Goal: Book appointment/travel/reservation

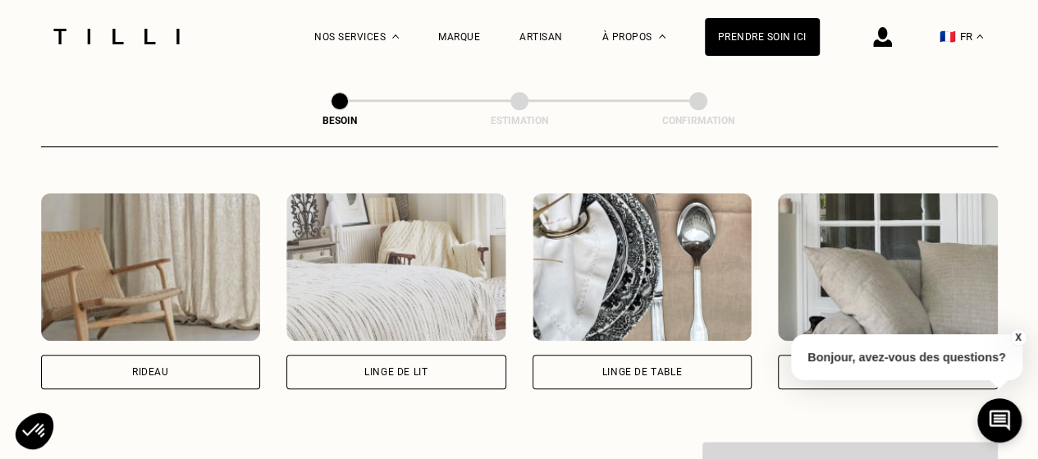
scroll to position [783, 0]
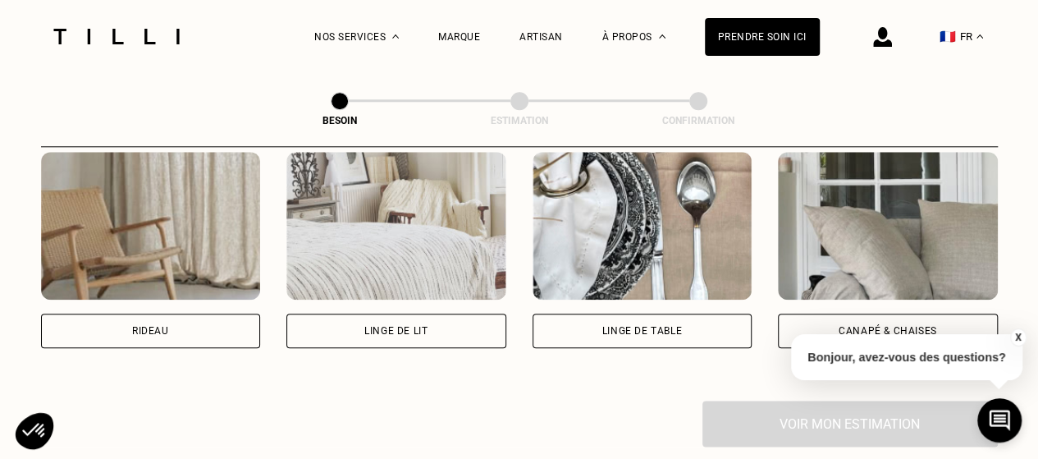
click at [217, 319] on div "Rideau" at bounding box center [151, 330] width 220 height 34
select select "FR"
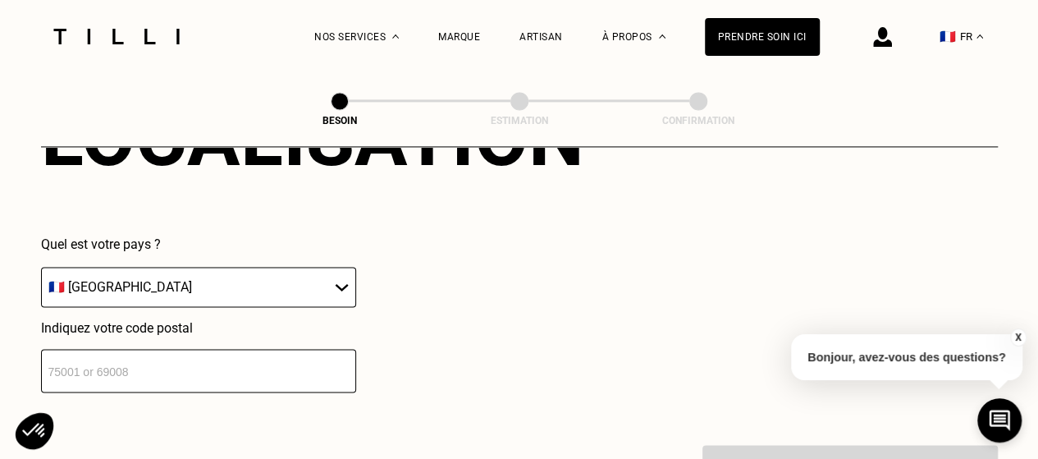
scroll to position [1148, 0]
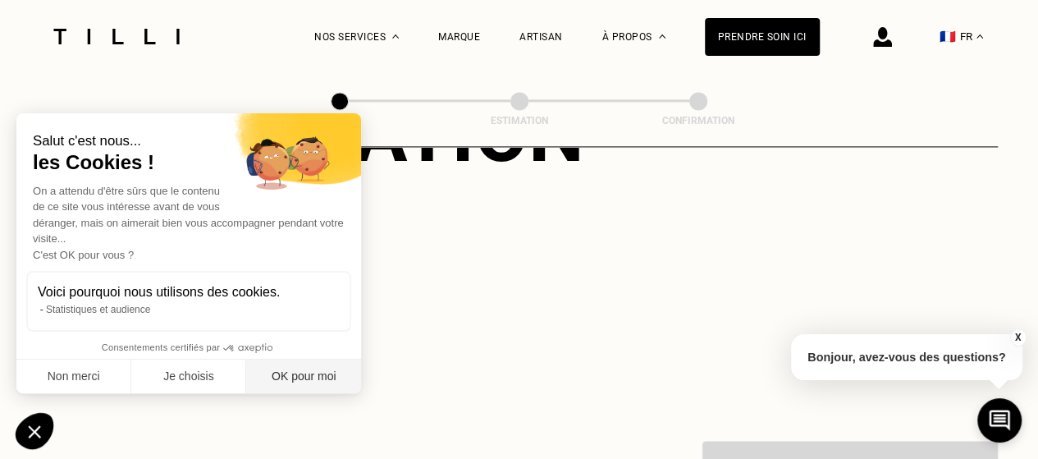
click at [300, 380] on button "OK pour moi" at bounding box center [303, 376] width 115 height 34
click at [259, 355] on input "number" at bounding box center [198, 366] width 315 height 43
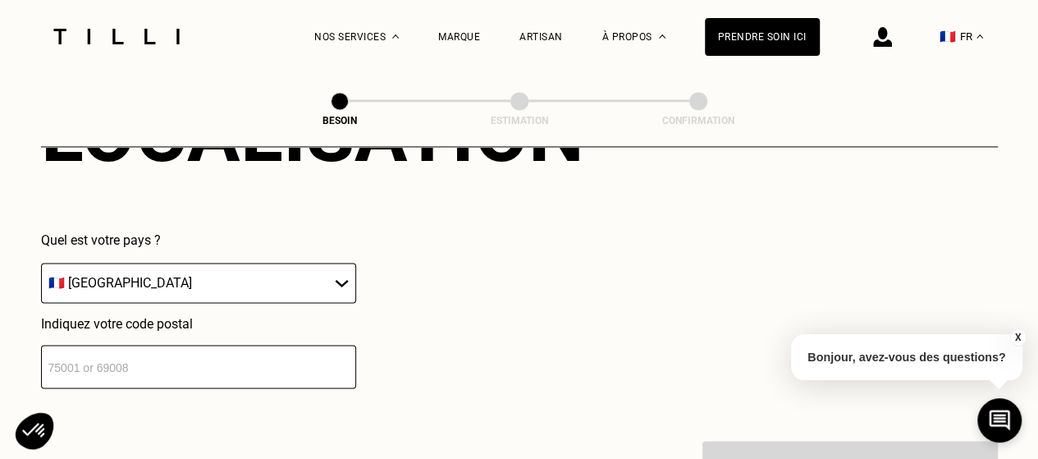
type input "75001"
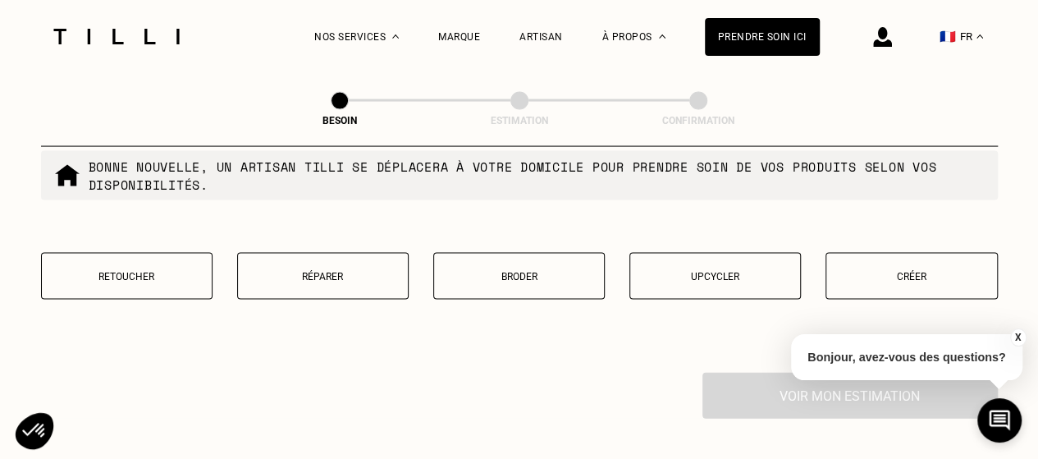
scroll to position [1638, 0]
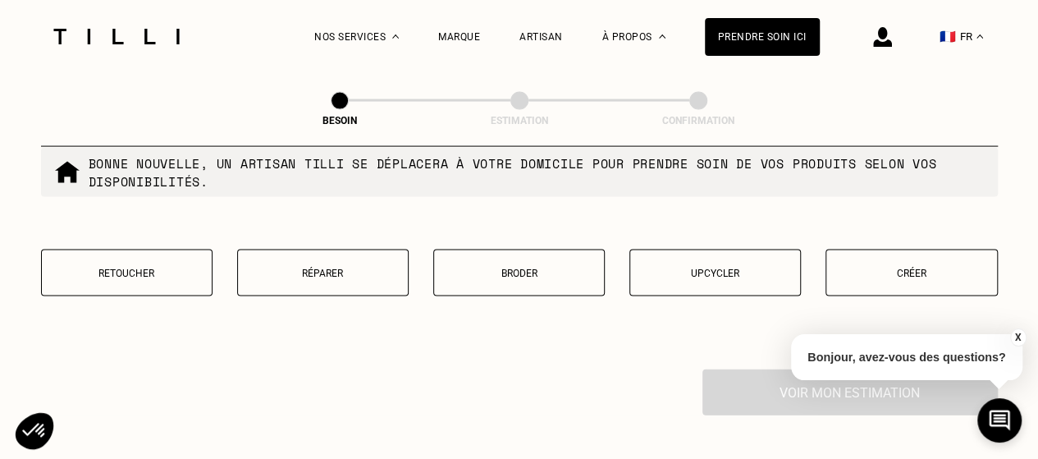
click at [181, 267] on p "Retoucher" at bounding box center [126, 272] width 153 height 11
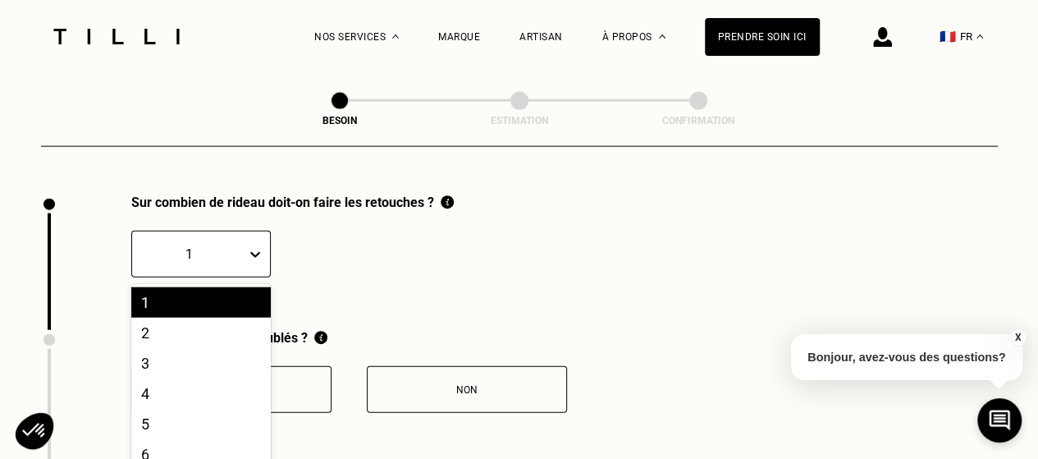
scroll to position [1880, 0]
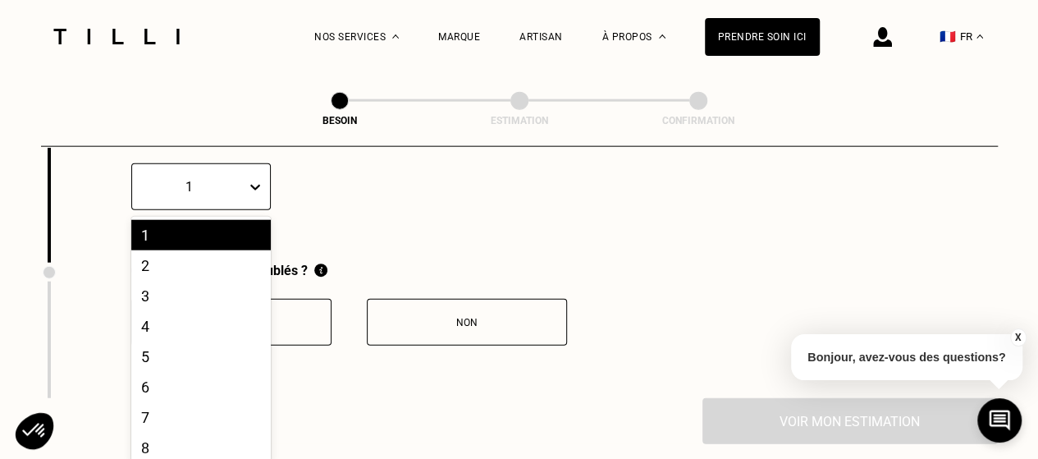
click at [261, 210] on div "20 results available. Use Up and Down to choose options, press Enter to select …" at bounding box center [200, 186] width 139 height 47
click at [204, 312] on div "4" at bounding box center [200, 326] width 139 height 30
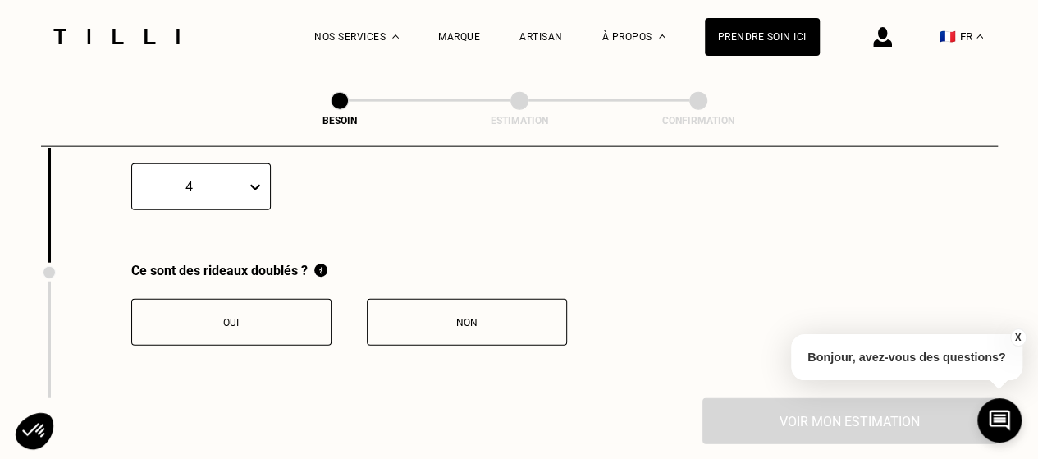
click at [456, 317] on div "Non" at bounding box center [467, 322] width 182 height 11
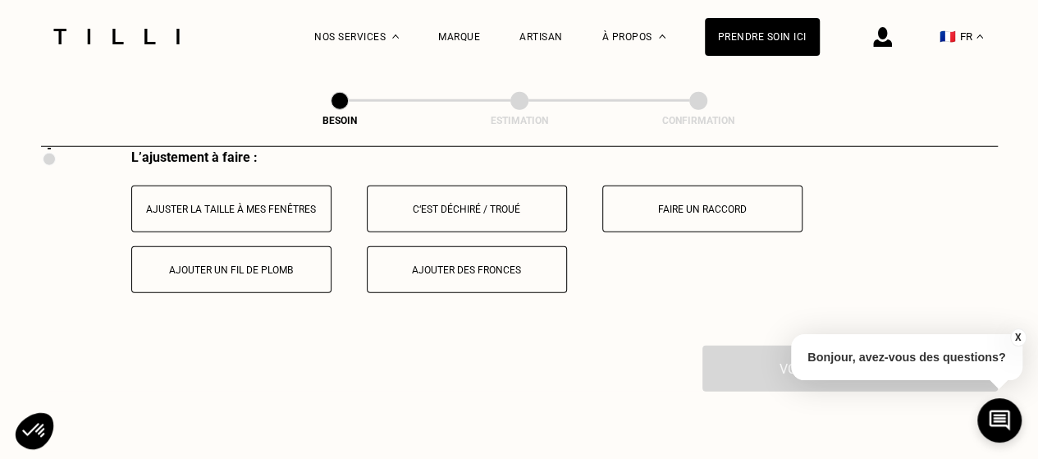
scroll to position [2129, 0]
click at [286, 185] on button "Ajuster la taille à mes fenêtres" at bounding box center [231, 208] width 200 height 47
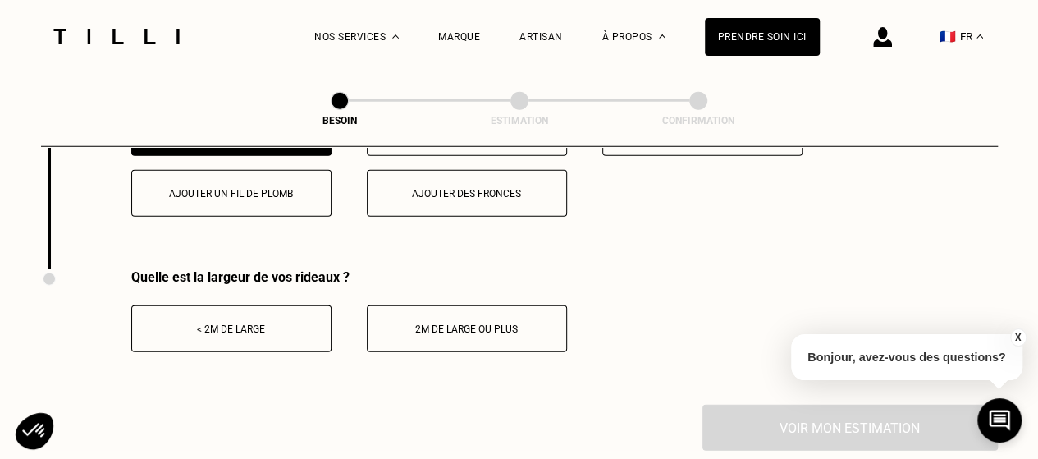
scroll to position [2211, 0]
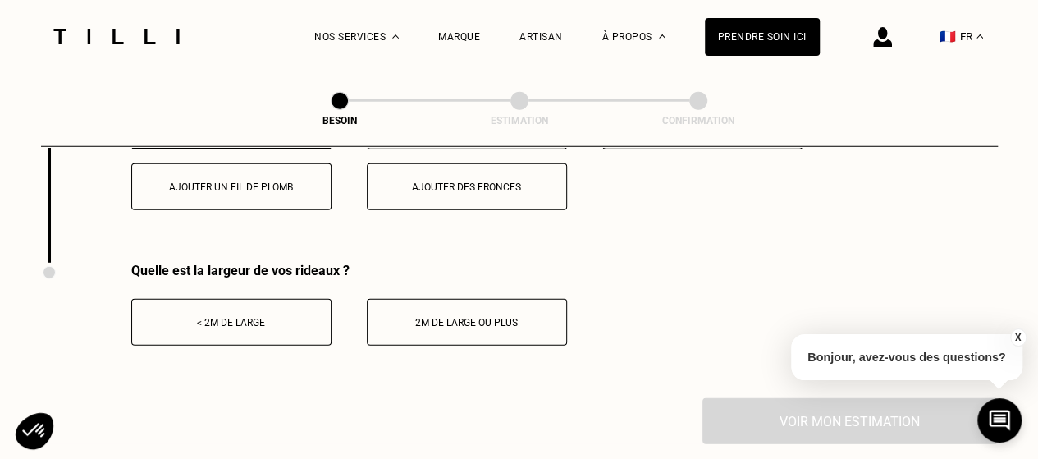
click at [265, 305] on button "< 2m de large" at bounding box center [231, 322] width 200 height 47
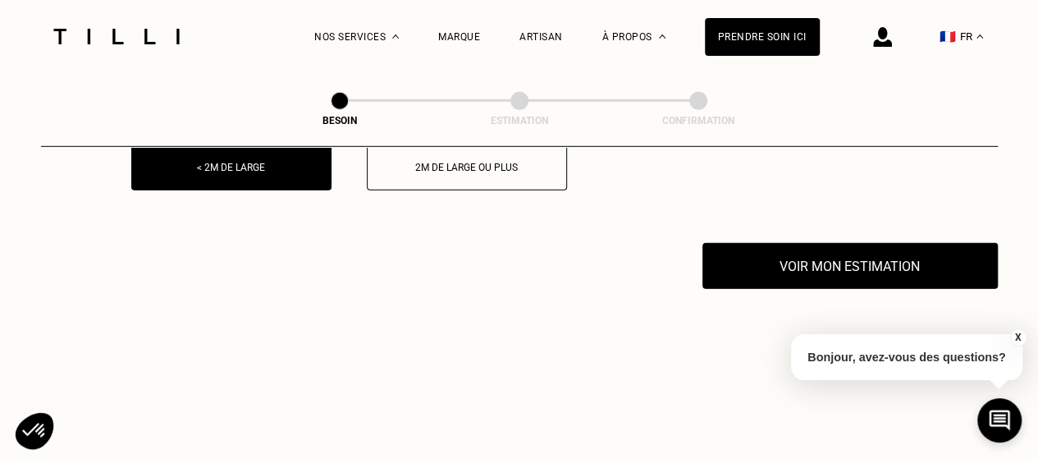
scroll to position [2375, 0]
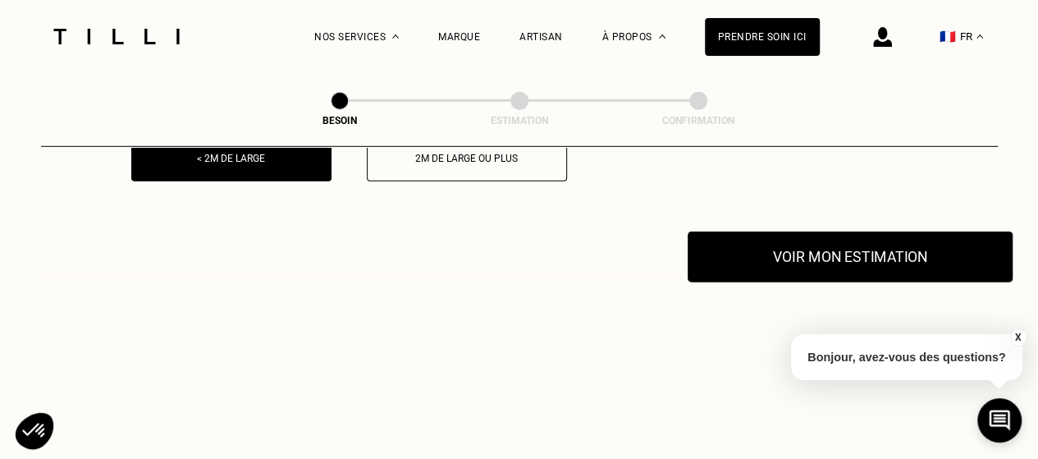
click at [811, 250] on button "Voir mon estimation" at bounding box center [850, 256] width 325 height 51
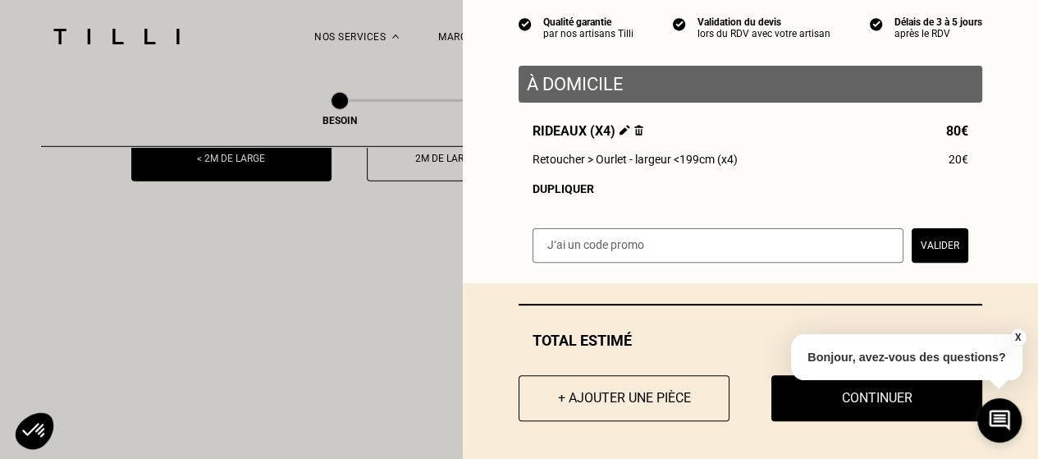
scroll to position [162, 0]
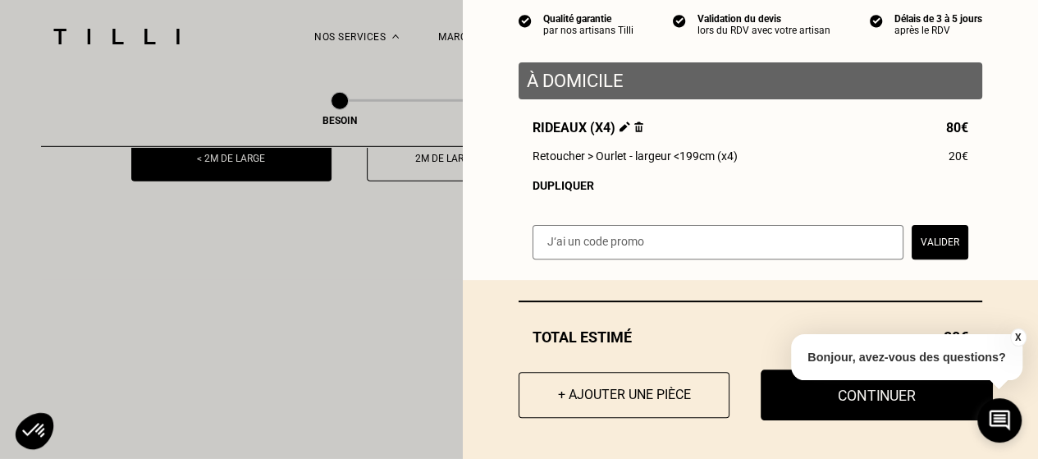
click at [775, 400] on button "Continuer" at bounding box center [877, 394] width 232 height 51
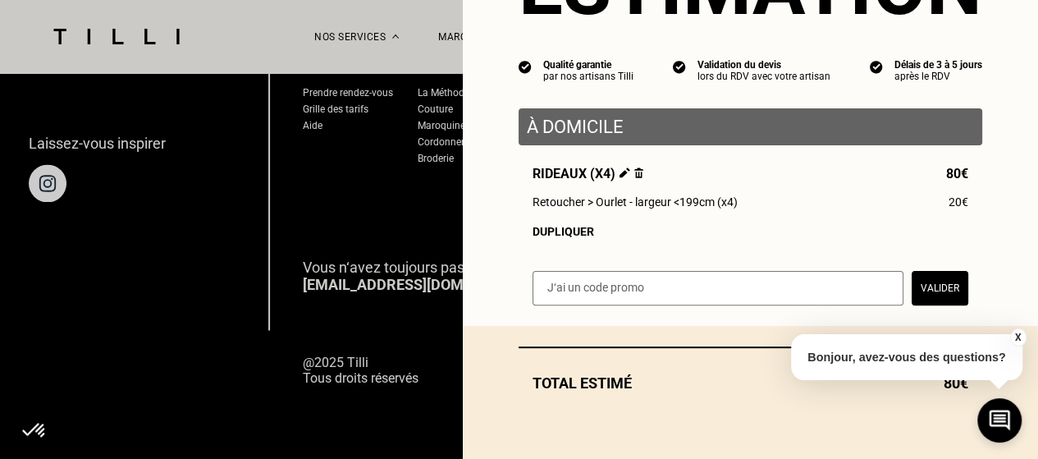
scroll to position [117, 0]
select select "FR"
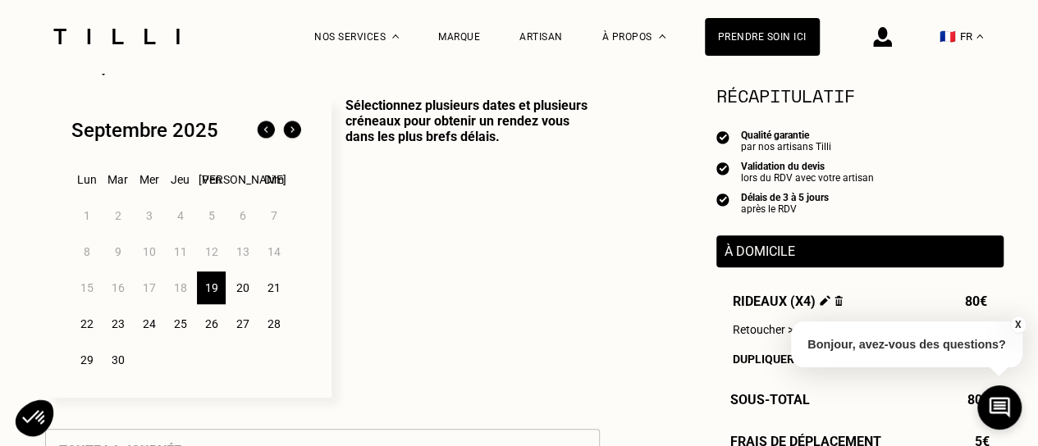
scroll to position [410, 0]
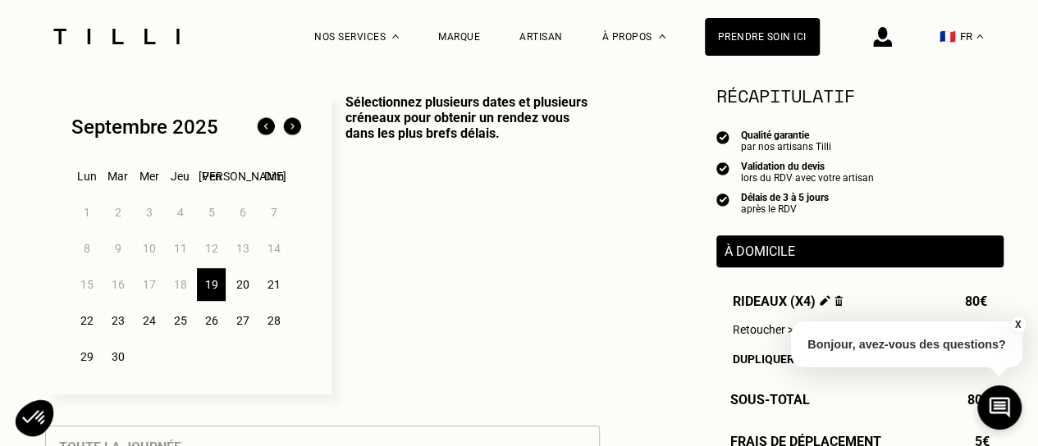
click at [272, 288] on div "21" at bounding box center [273, 284] width 29 height 33
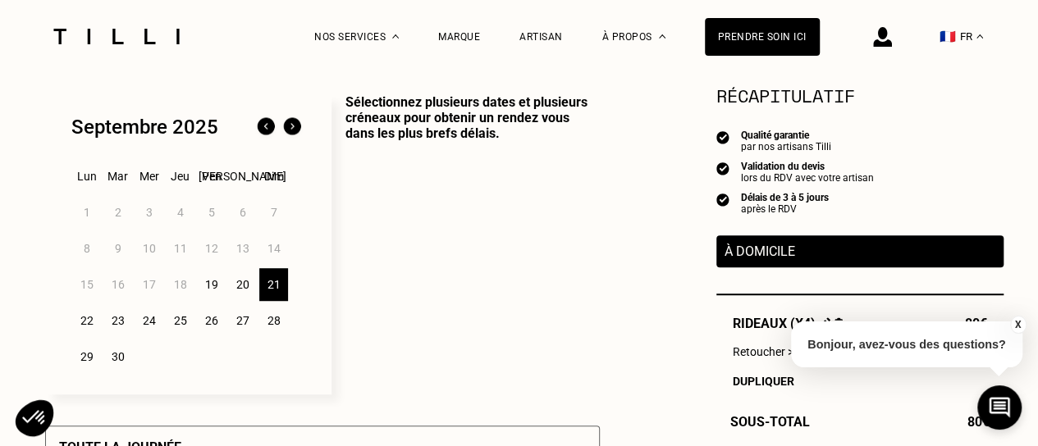
click at [91, 320] on div "22" at bounding box center [86, 320] width 29 height 33
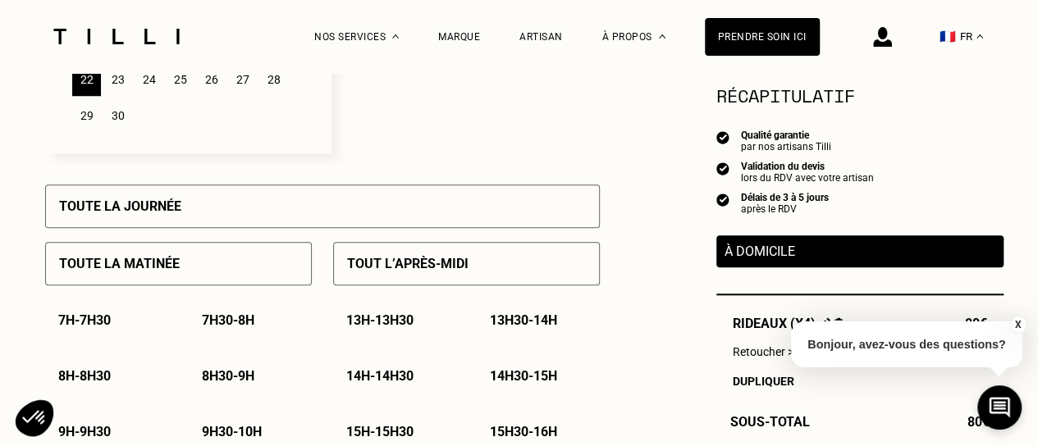
scroll to position [656, 0]
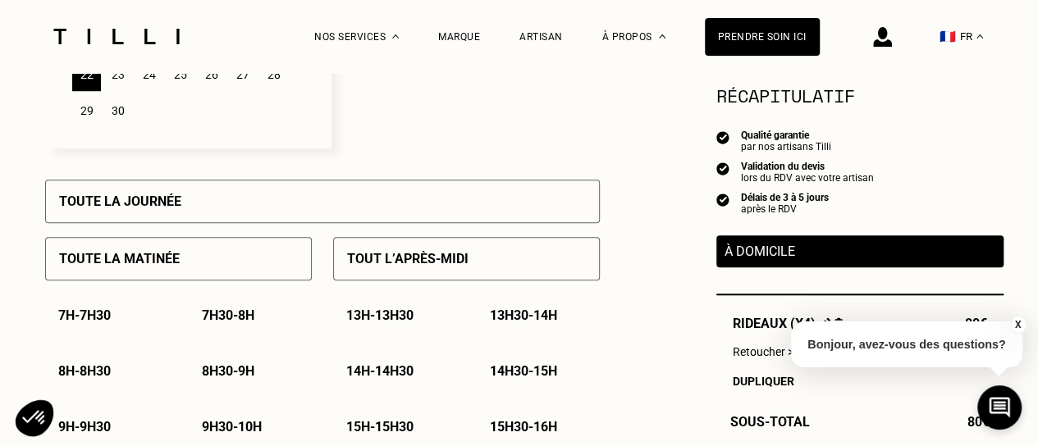
click at [280, 262] on div "Toute la matinée" at bounding box center [178, 258] width 267 height 43
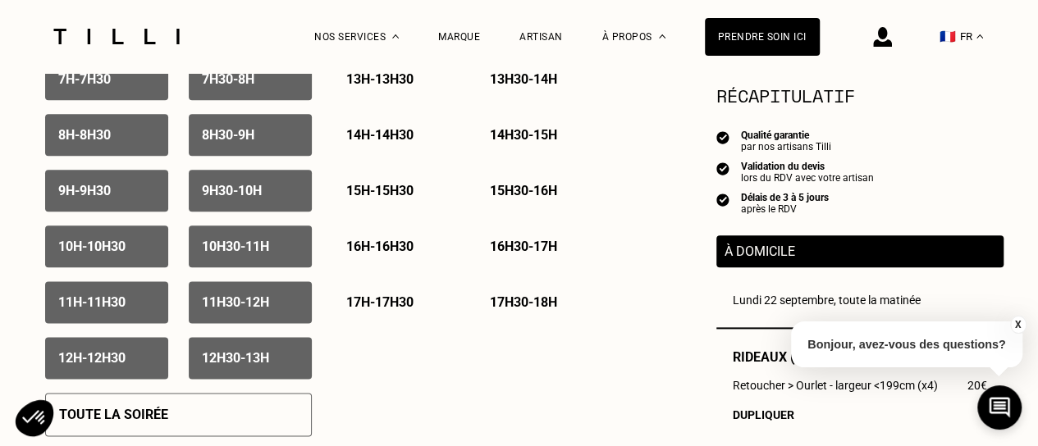
scroll to position [903, 0]
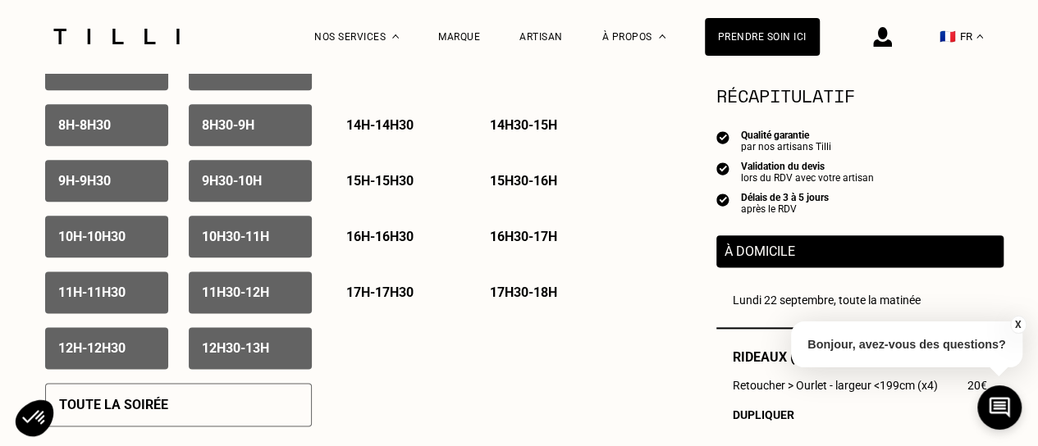
click at [233, 355] on p "12h30 - 13h" at bounding box center [235, 349] width 67 height 16
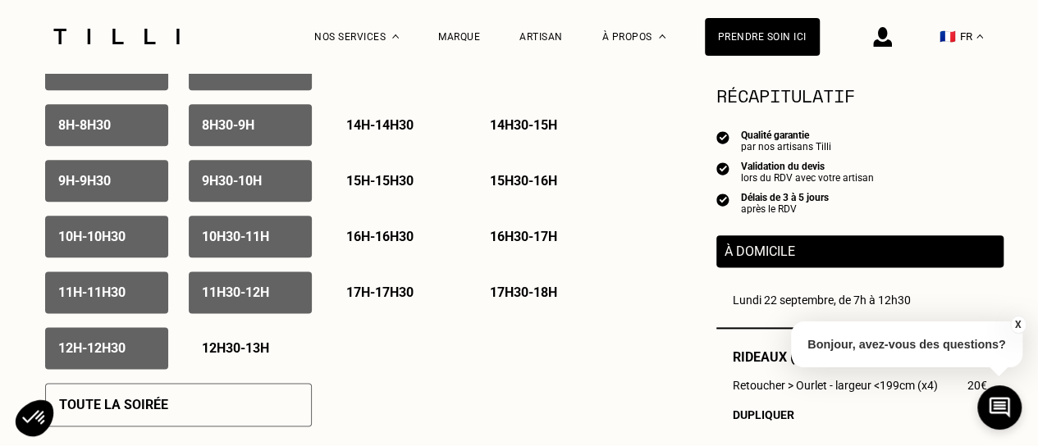
click at [131, 341] on div "12h - 12h30" at bounding box center [106, 348] width 123 height 42
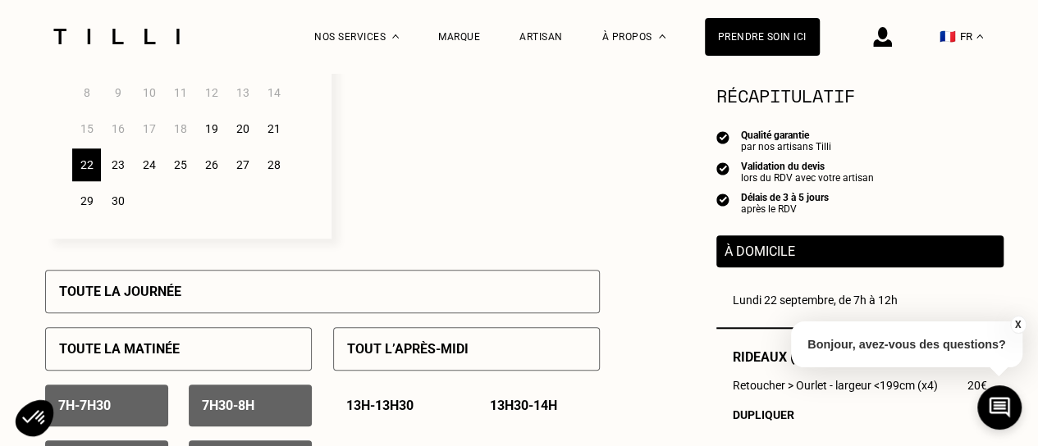
scroll to position [574, 0]
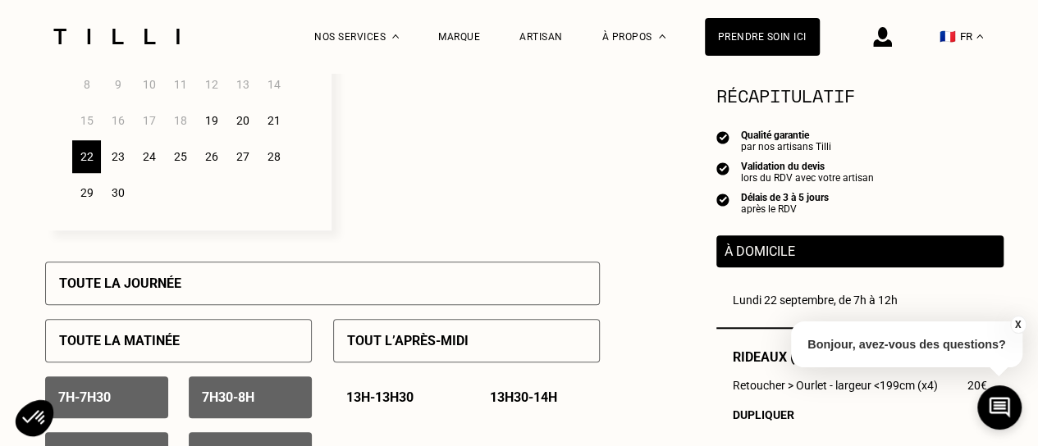
click at [116, 161] on div "23" at bounding box center [117, 156] width 29 height 33
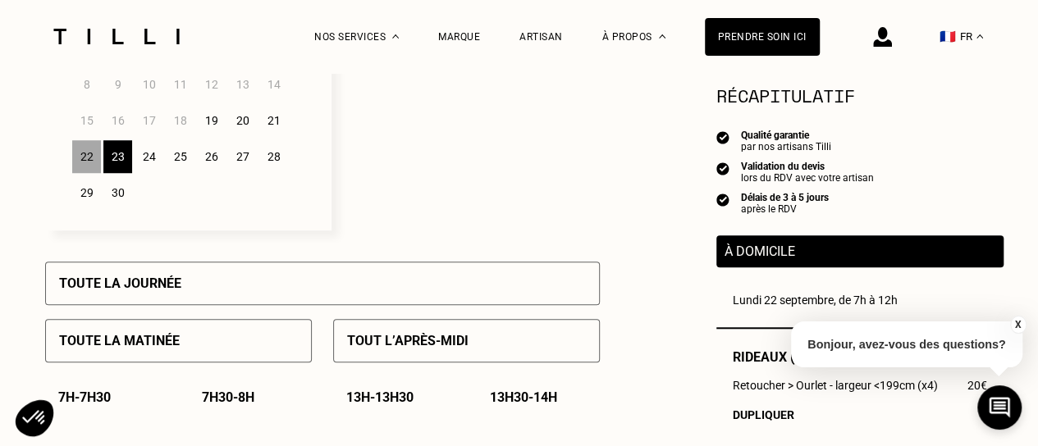
click at [89, 152] on div "22" at bounding box center [86, 156] width 29 height 33
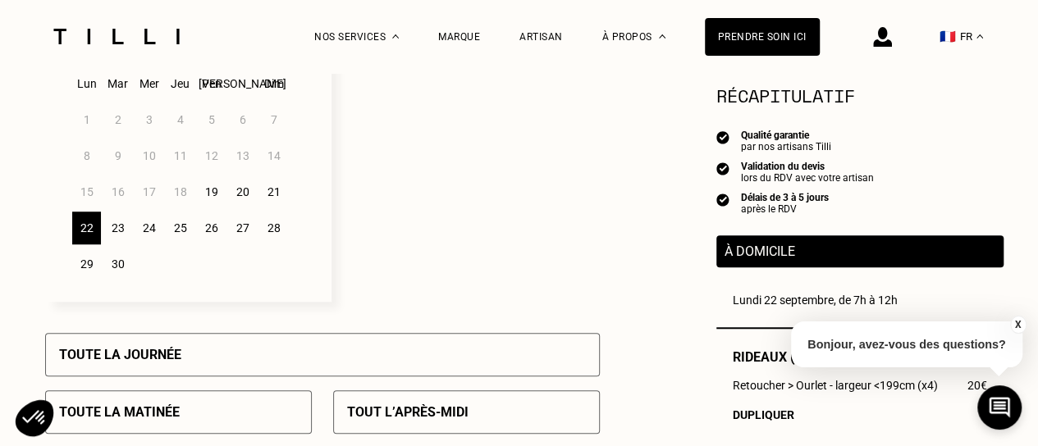
scroll to position [492, 0]
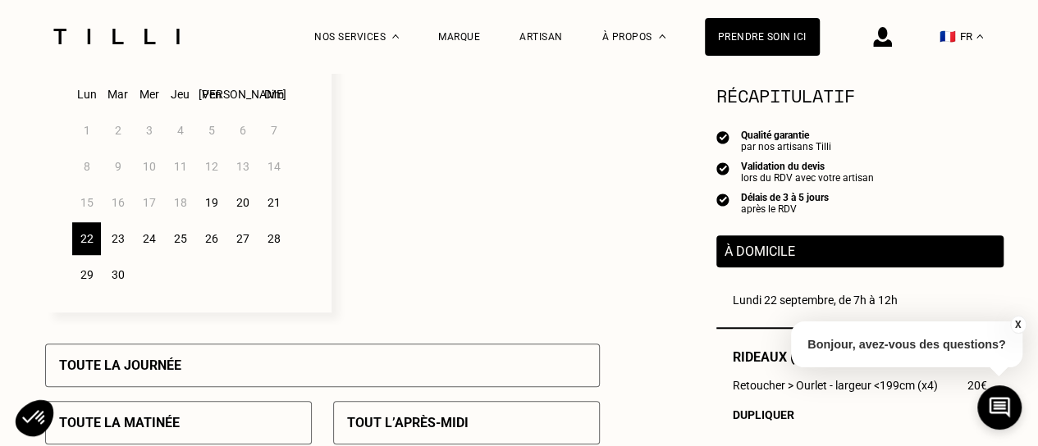
click at [121, 242] on div "23" at bounding box center [117, 238] width 29 height 33
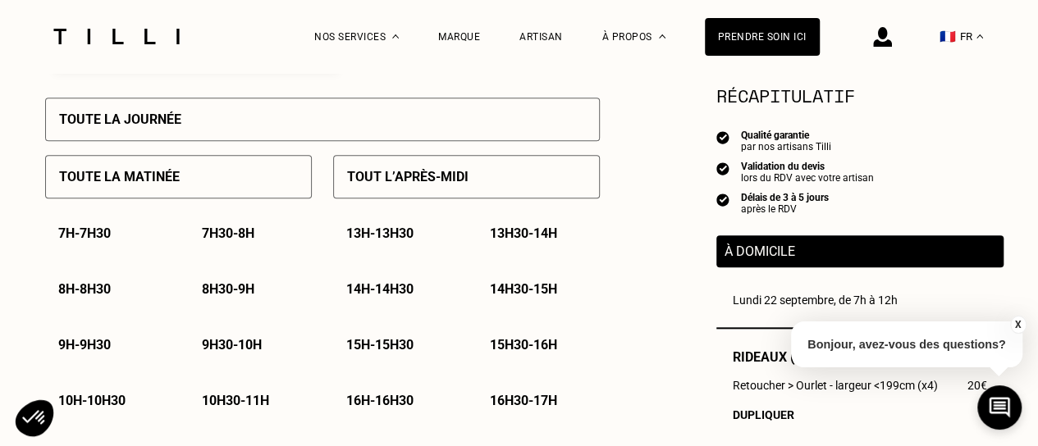
click at [200, 168] on div "Toute la matinée" at bounding box center [178, 176] width 267 height 43
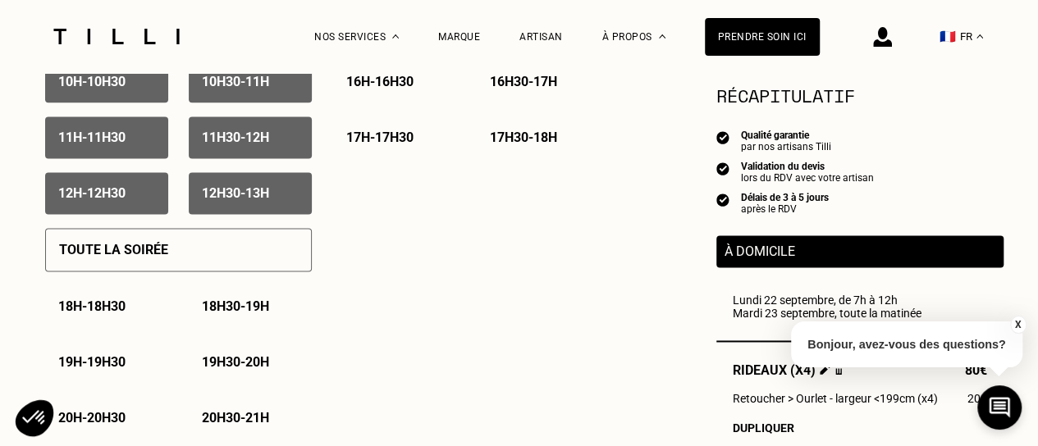
scroll to position [1067, 0]
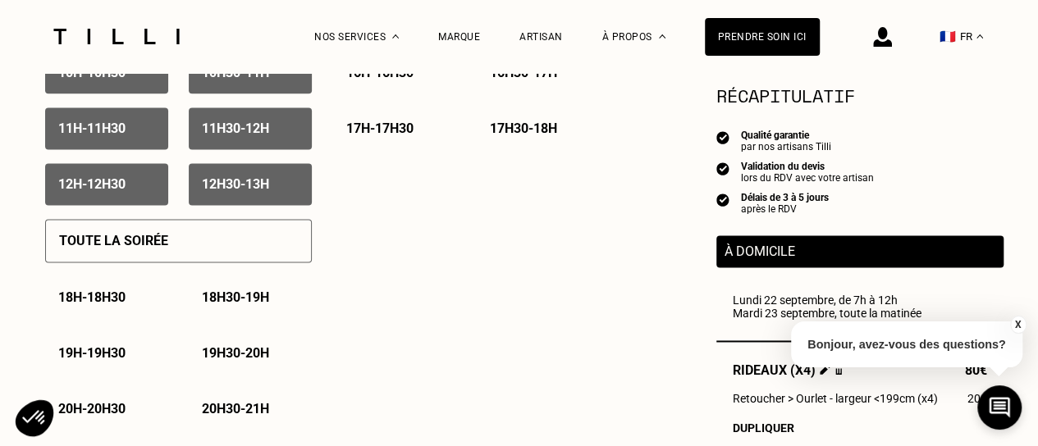
click at [254, 201] on div "12h30 - 13h" at bounding box center [250, 184] width 123 height 42
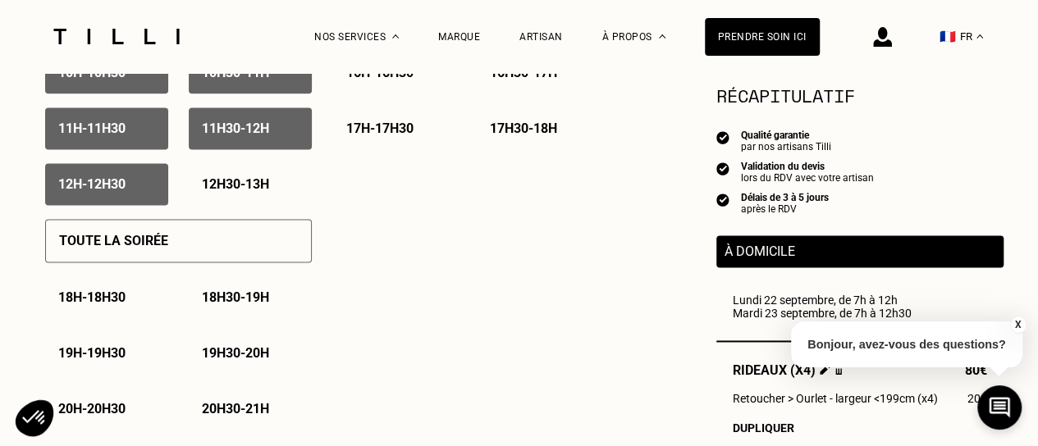
scroll to position [738, 0]
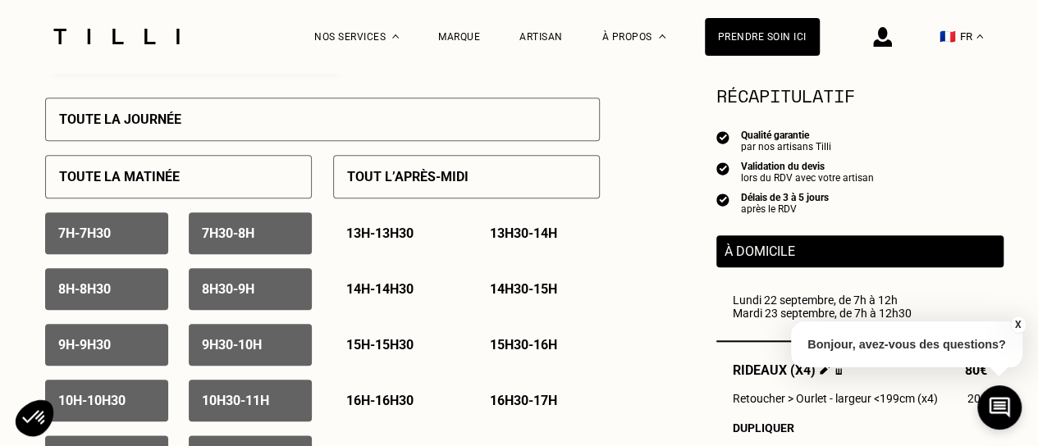
click at [129, 229] on div "7h - 7h30" at bounding box center [106, 234] width 123 height 42
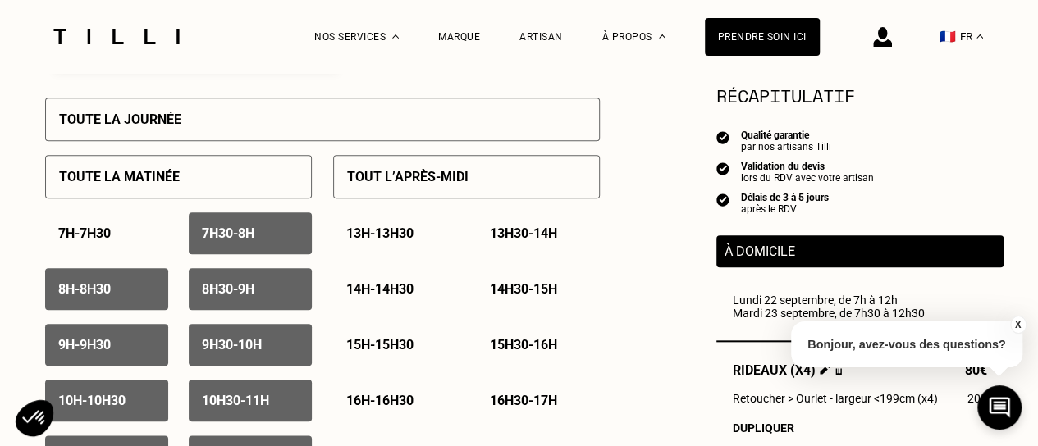
click at [205, 232] on p "7h30 - 8h" at bounding box center [228, 234] width 53 height 16
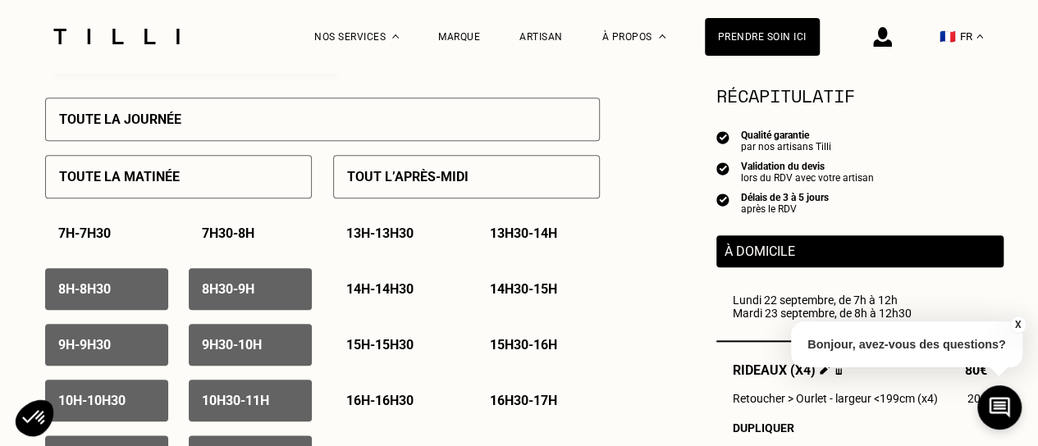
click at [129, 283] on div "8h - 8h30" at bounding box center [106, 289] width 123 height 42
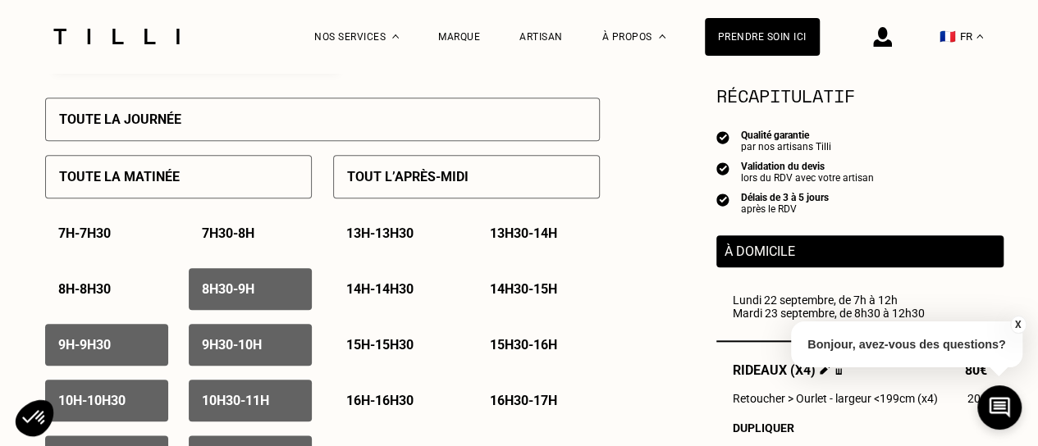
click at [248, 291] on p "8h30 - 9h" at bounding box center [228, 289] width 53 height 16
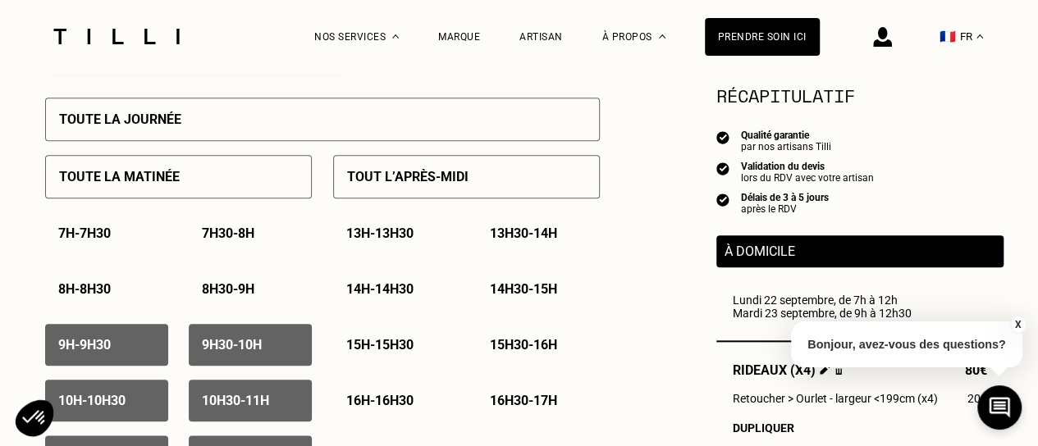
click at [242, 291] on p "8h30 - 9h" at bounding box center [228, 289] width 53 height 16
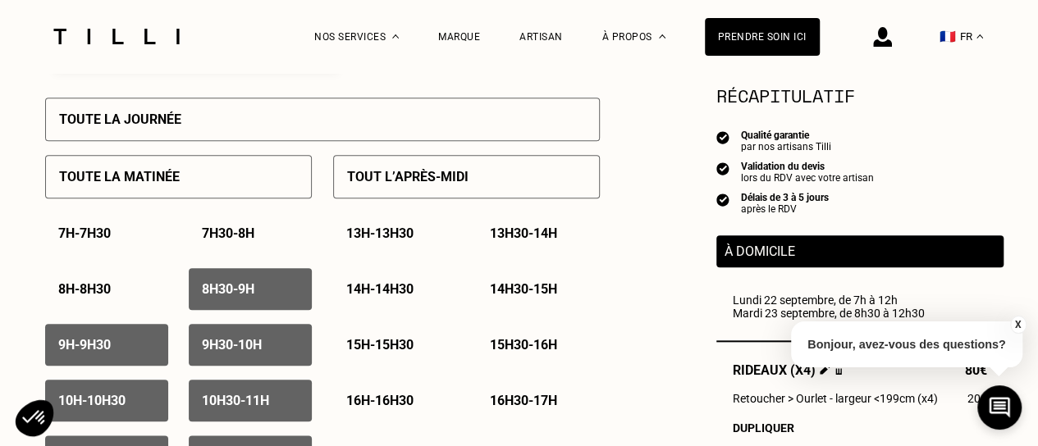
click at [242, 291] on p "8h30 - 9h" at bounding box center [228, 289] width 53 height 16
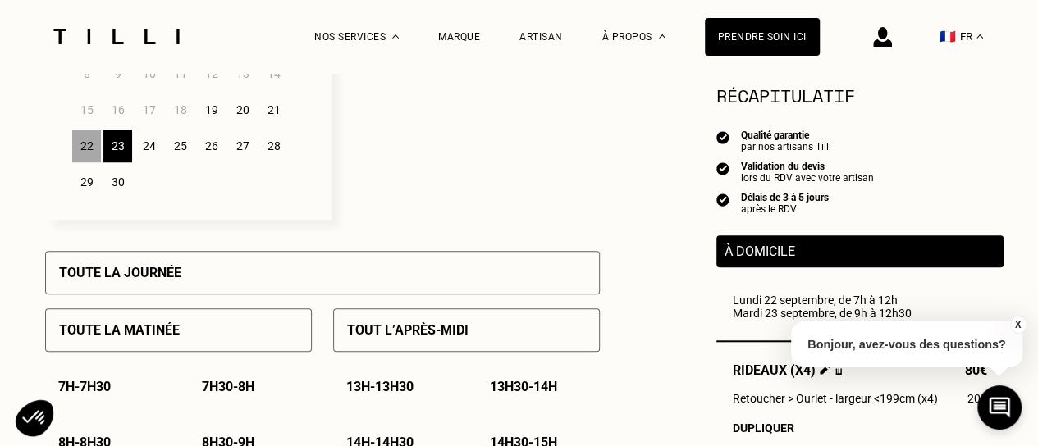
scroll to position [574, 0]
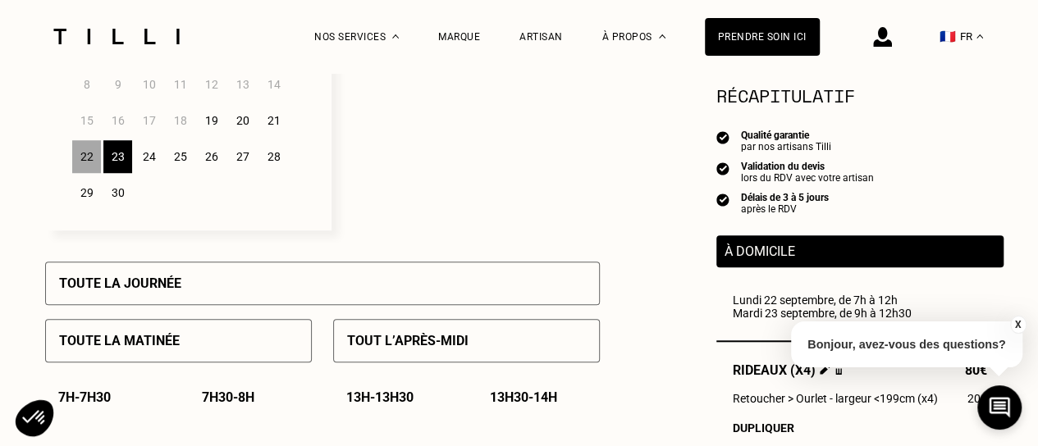
click at [85, 165] on div "22" at bounding box center [86, 156] width 29 height 33
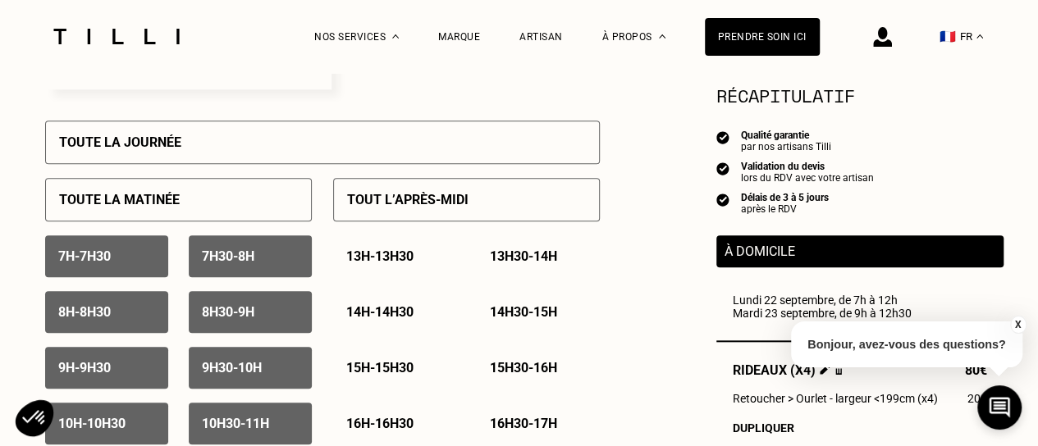
scroll to position [738, 0]
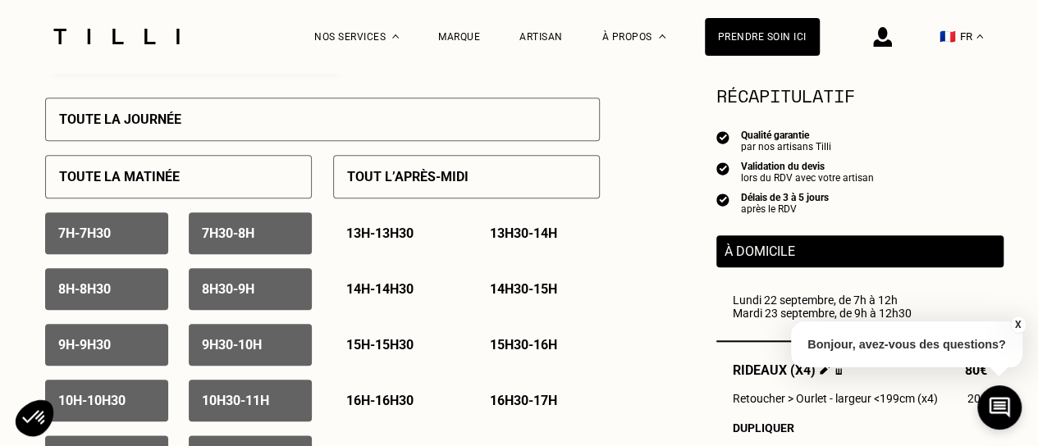
click at [103, 239] on p "7h - 7h30" at bounding box center [84, 234] width 53 height 16
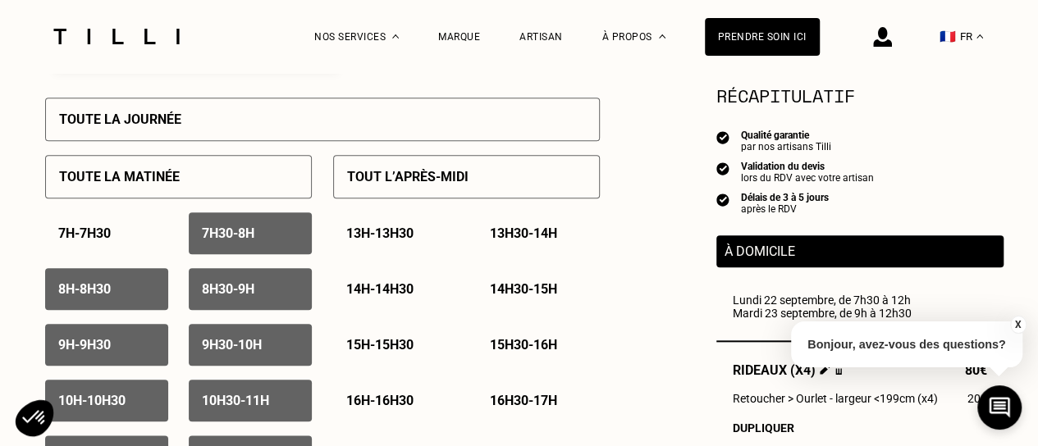
click at [218, 227] on div "7h30 - 8h" at bounding box center [250, 234] width 123 height 42
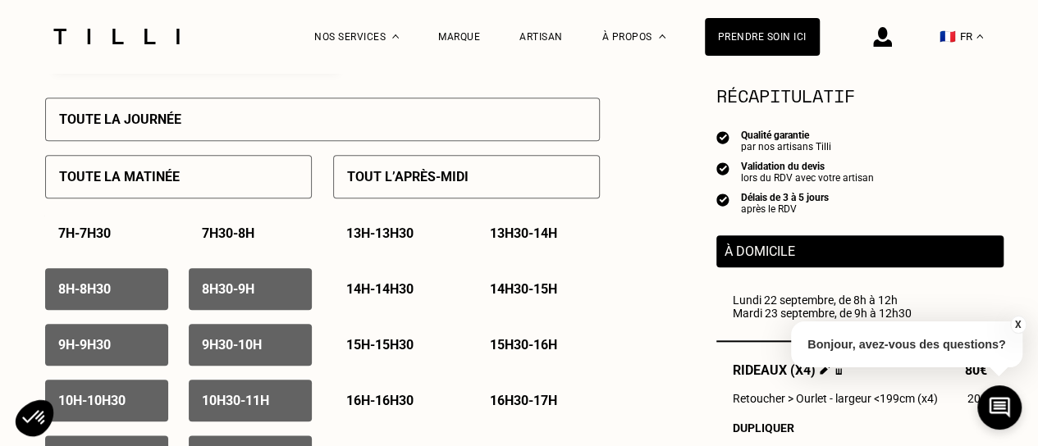
click at [144, 281] on div "8h - 8h30" at bounding box center [106, 289] width 123 height 42
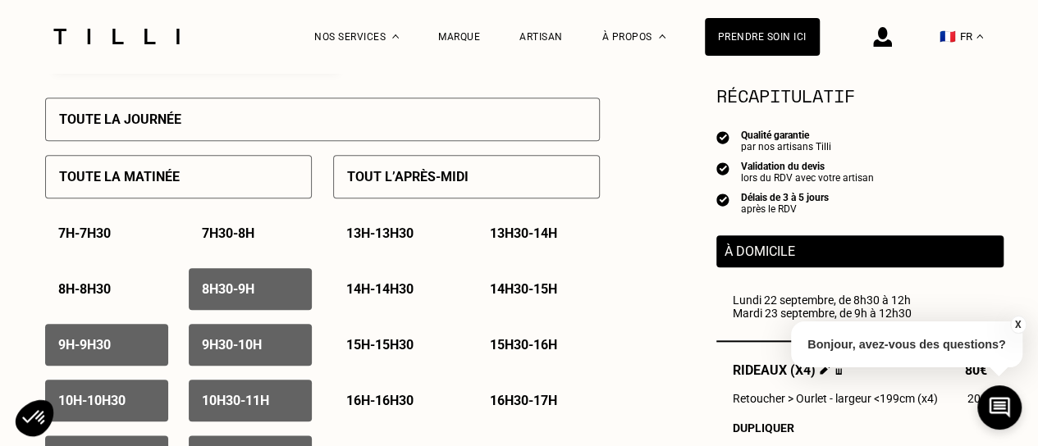
click at [223, 286] on p "8h30 - 9h" at bounding box center [228, 289] width 53 height 16
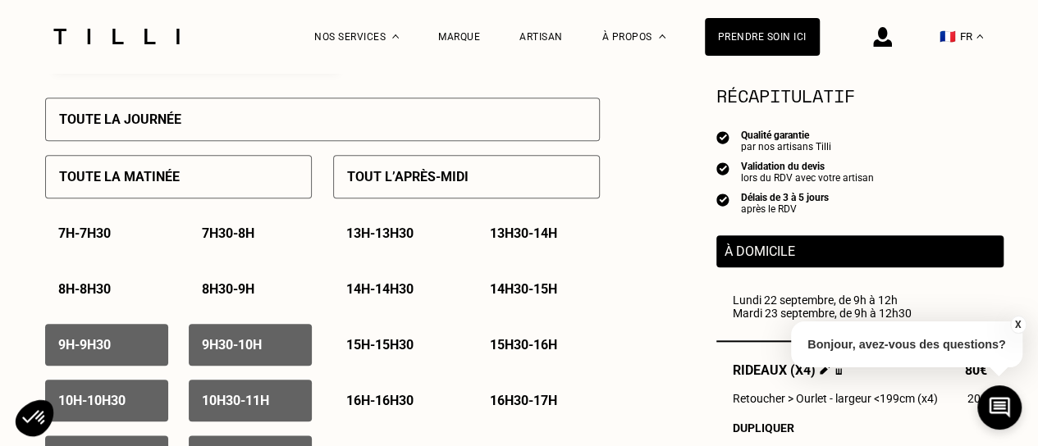
click at [1016, 322] on button "X" at bounding box center [1017, 325] width 16 height 18
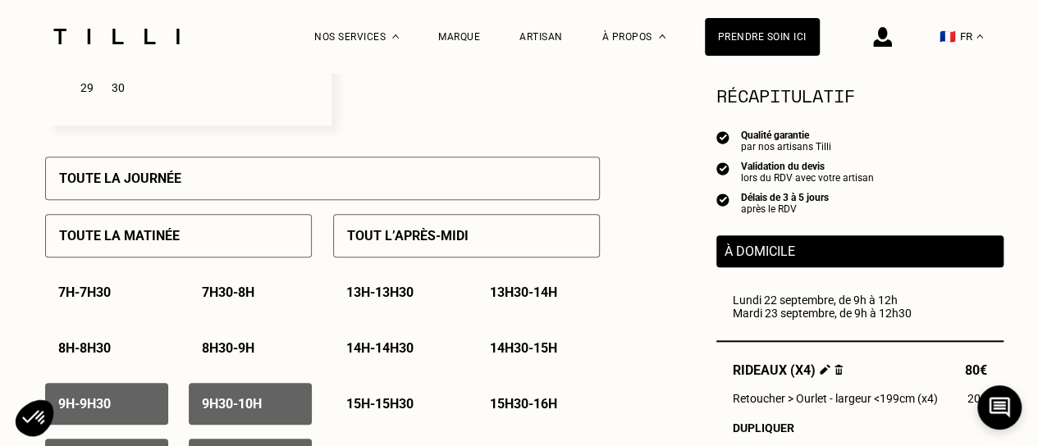
scroll to position [656, 0]
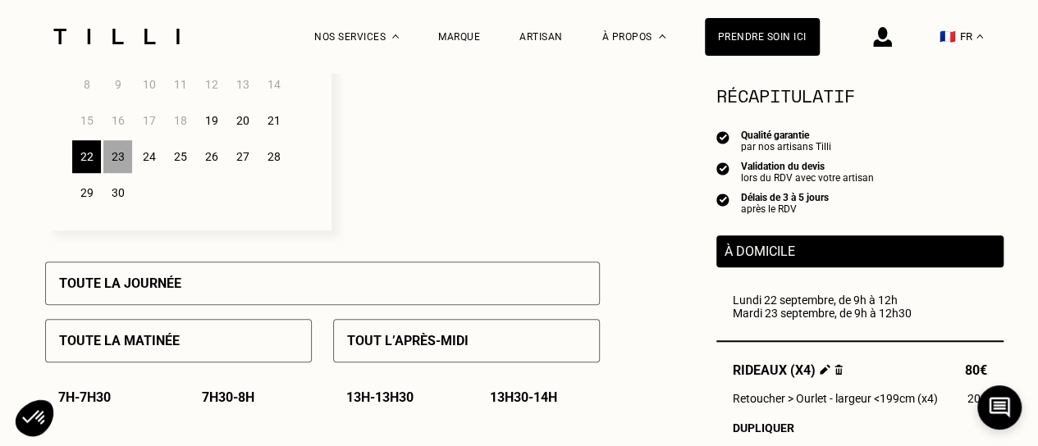
click at [210, 167] on div "26" at bounding box center [211, 156] width 29 height 33
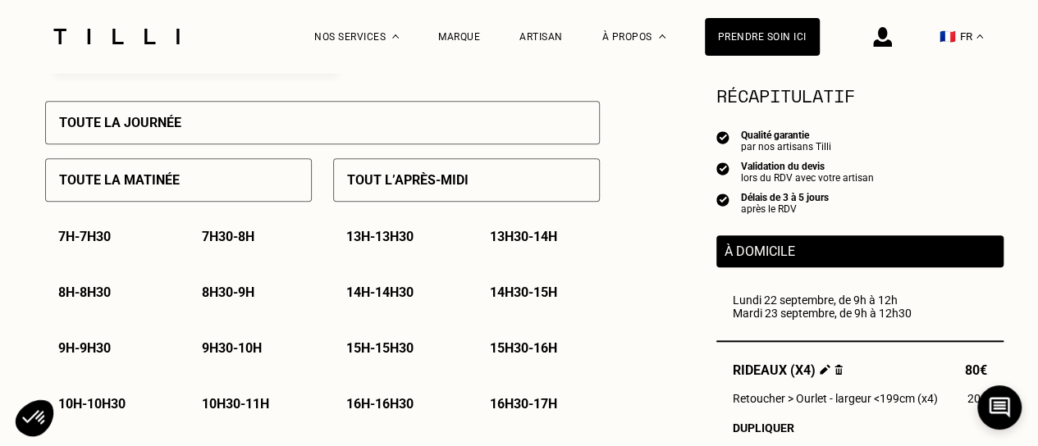
scroll to position [738, 0]
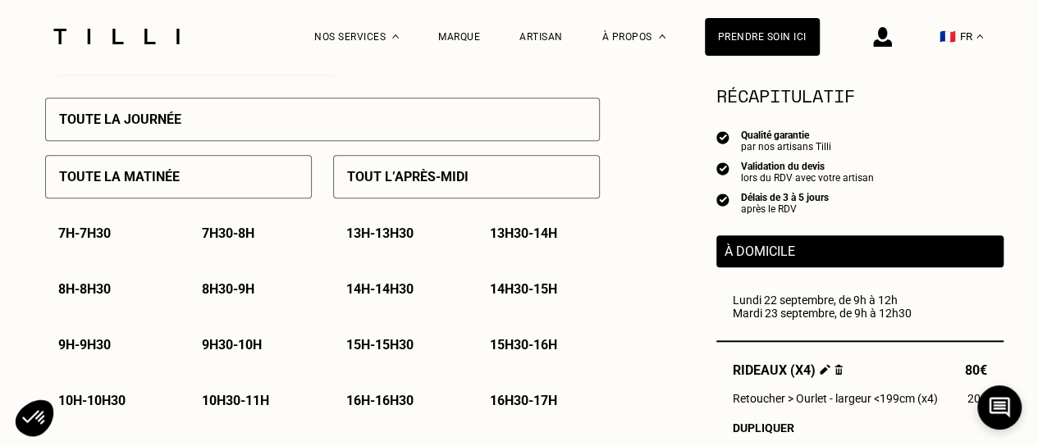
click at [246, 168] on div "Toute la matinée" at bounding box center [178, 176] width 267 height 43
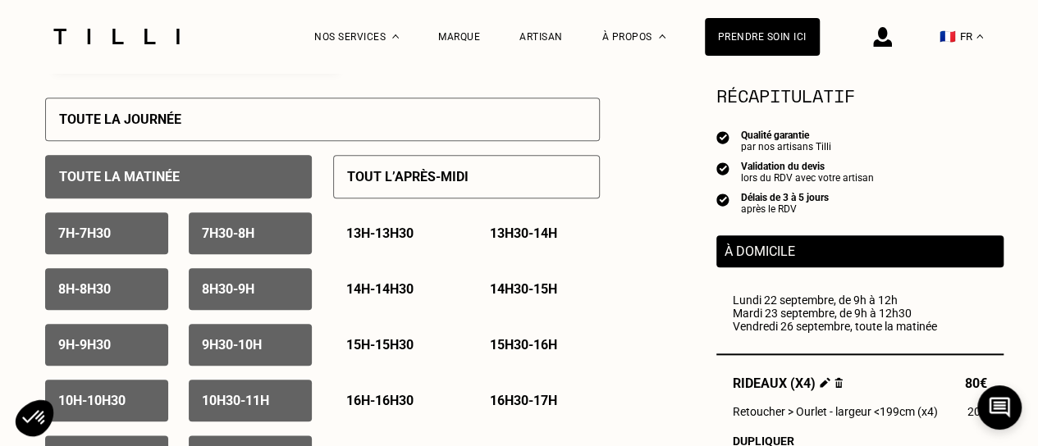
drag, startPoint x: 121, startPoint y: 238, endPoint x: 241, endPoint y: 237, distance: 119.8
click at [122, 238] on div "7h - 7h30" at bounding box center [106, 234] width 123 height 42
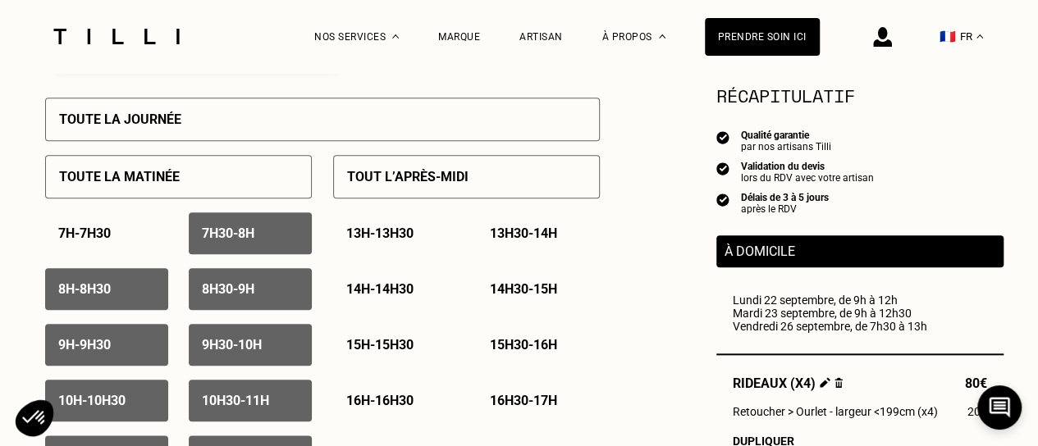
click at [242, 236] on p "7h30 - 8h" at bounding box center [228, 234] width 53 height 16
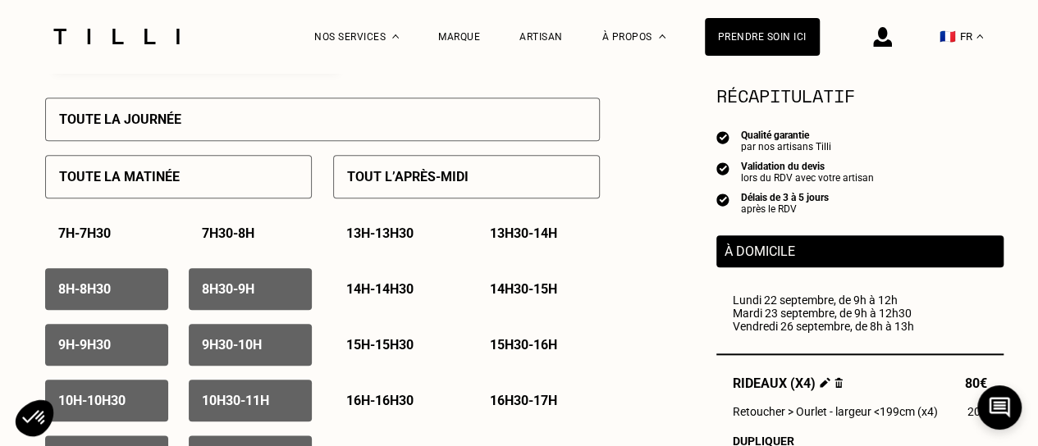
drag, startPoint x: 146, startPoint y: 282, endPoint x: 217, endPoint y: 286, distance: 70.7
click at [149, 282] on div "8h - 8h30" at bounding box center [106, 289] width 123 height 42
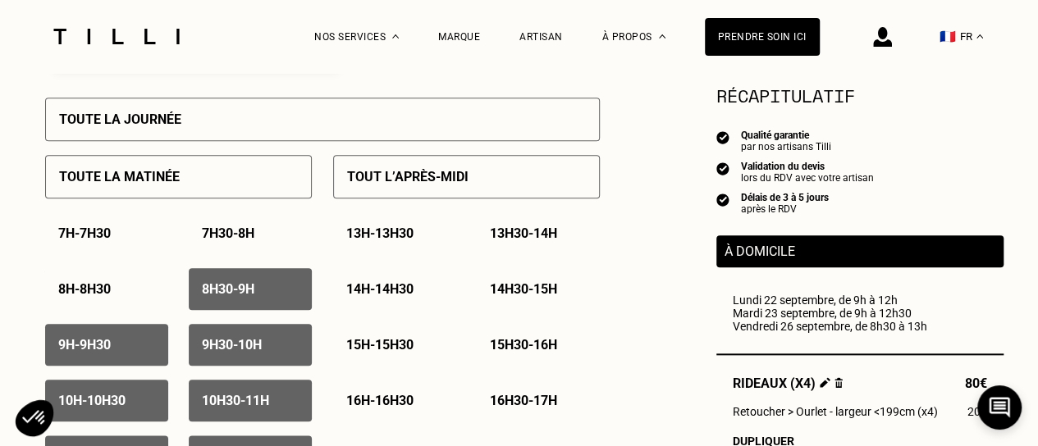
click at [226, 287] on p "8h30 - 9h" at bounding box center [228, 289] width 53 height 16
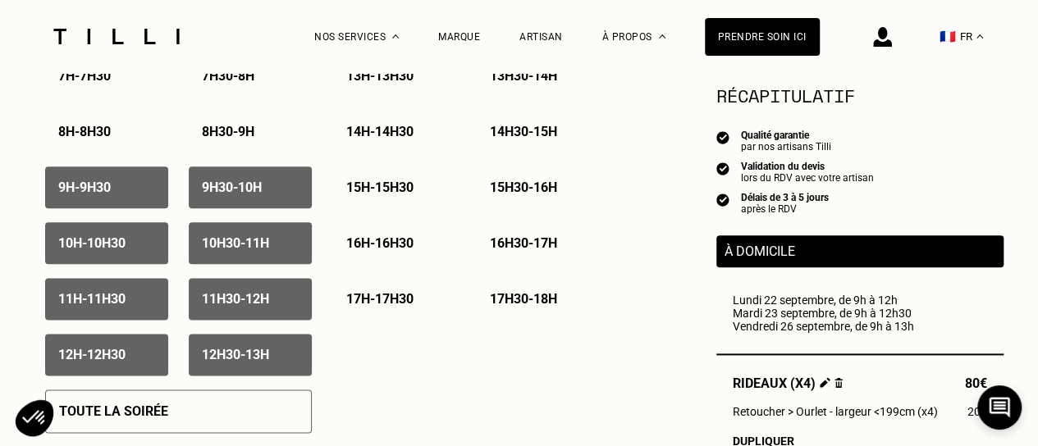
scroll to position [903, 0]
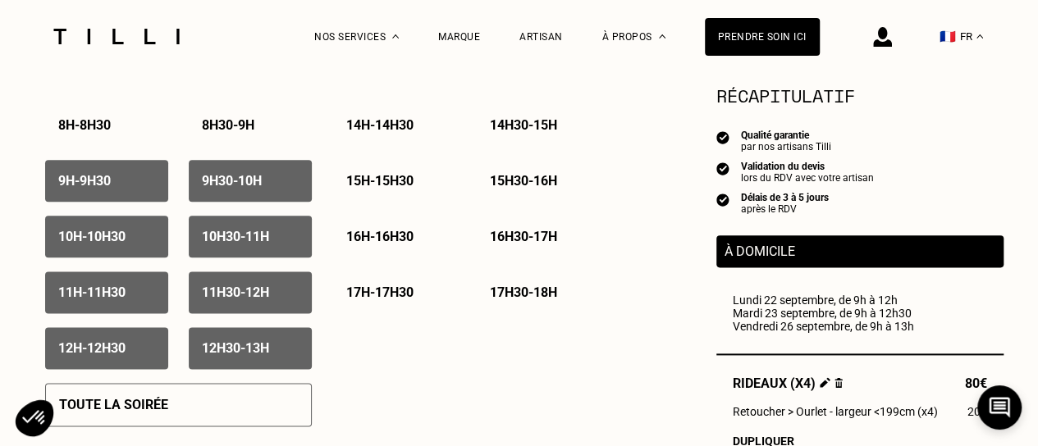
drag, startPoint x: 148, startPoint y: 357, endPoint x: 220, endPoint y: 350, distance: 72.5
click at [148, 357] on div "12h - 12h30" at bounding box center [106, 348] width 123 height 42
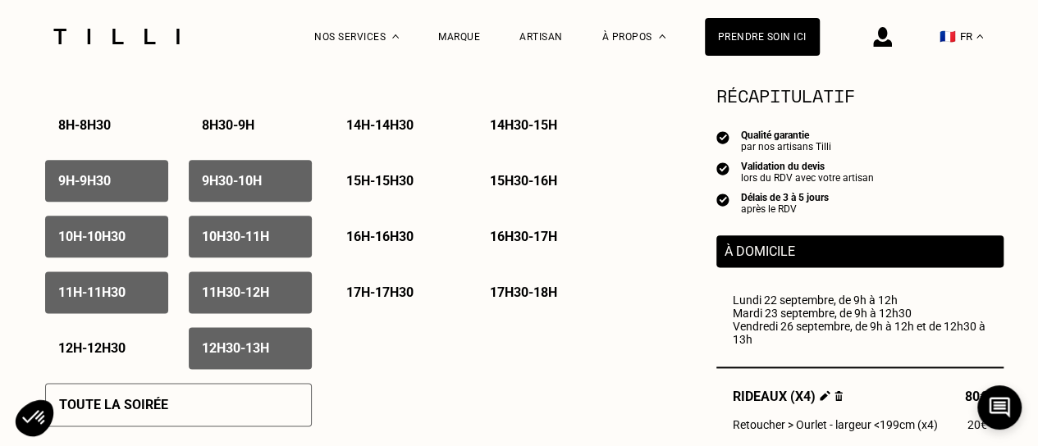
click at [222, 350] on p "12h30 - 13h" at bounding box center [235, 349] width 67 height 16
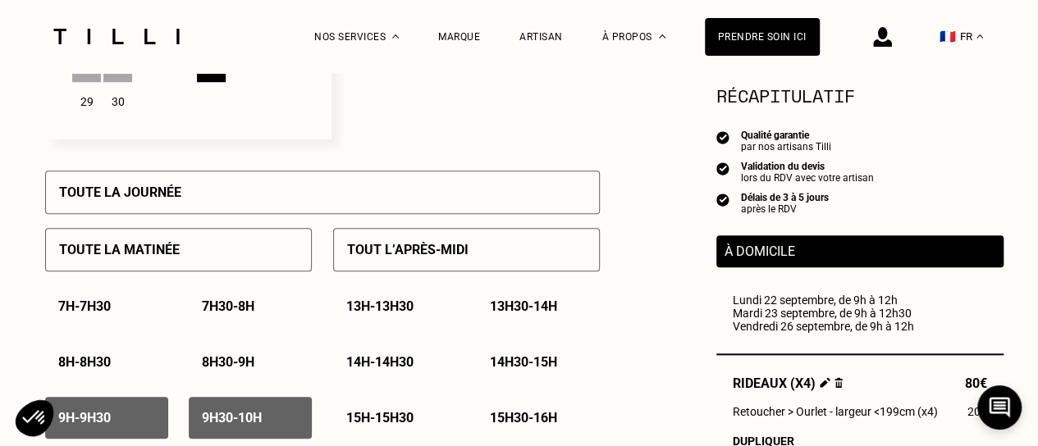
scroll to position [492, 0]
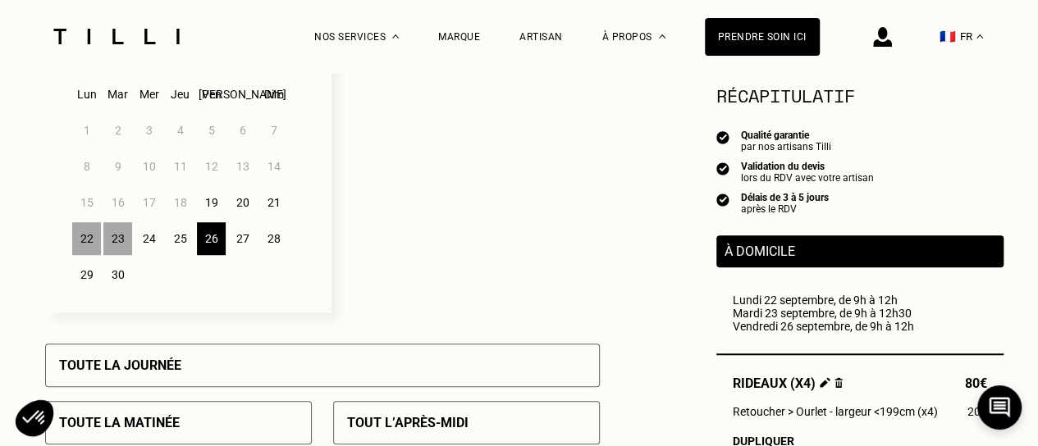
click at [125, 281] on div "30" at bounding box center [117, 274] width 29 height 33
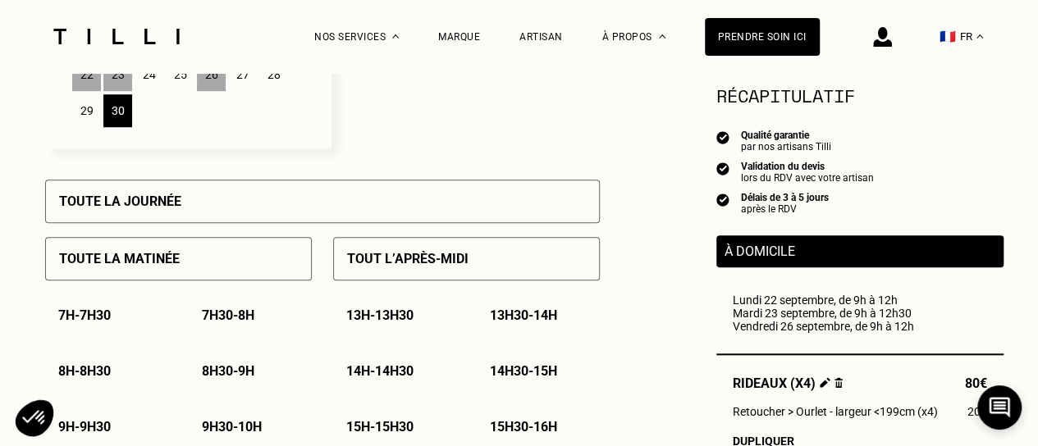
click at [138, 247] on div "Toute la matinée" at bounding box center [178, 258] width 267 height 43
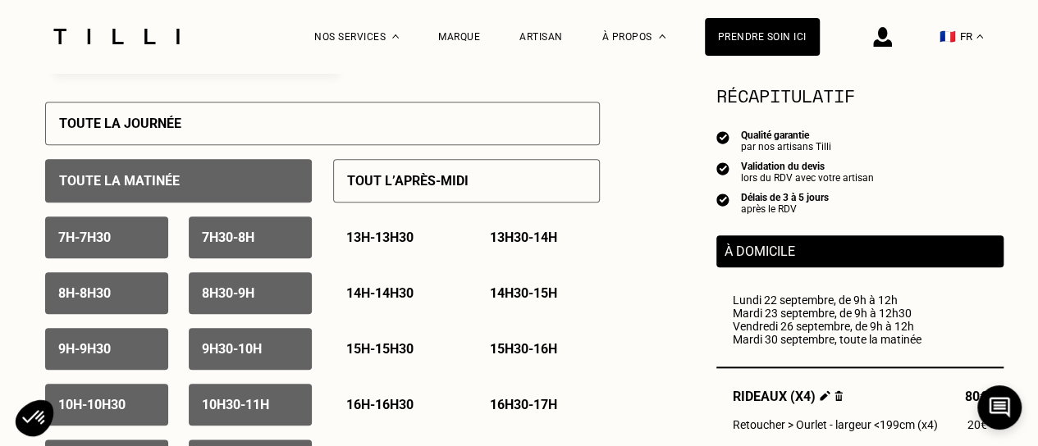
scroll to position [738, 0]
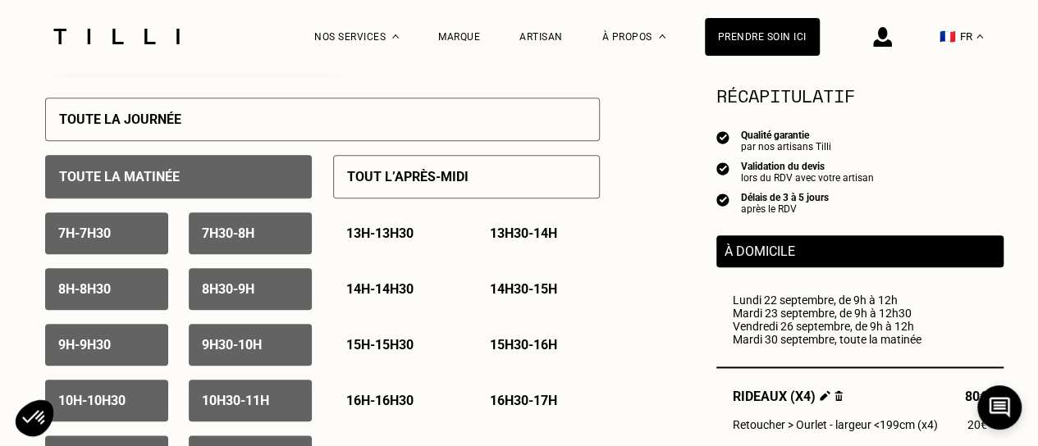
drag, startPoint x: 109, startPoint y: 231, endPoint x: 221, endPoint y: 242, distance: 112.2
click at [111, 231] on p "7h - 7h30" at bounding box center [84, 234] width 53 height 16
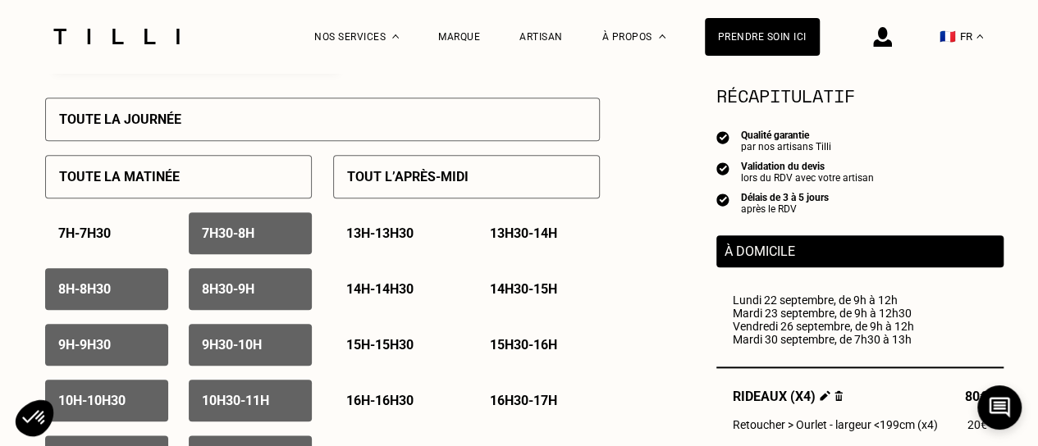
click at [222, 238] on p "7h30 - 8h" at bounding box center [228, 234] width 53 height 16
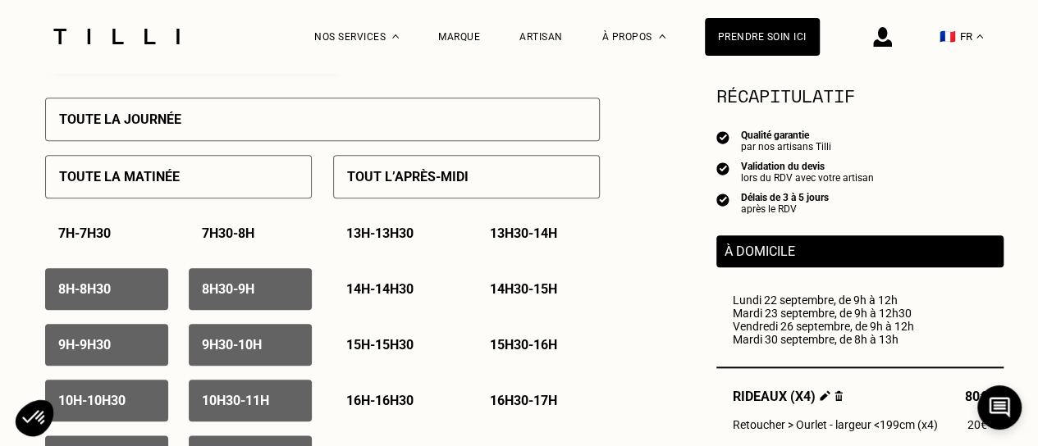
click at [126, 291] on div "8h - 8h30" at bounding box center [106, 289] width 123 height 42
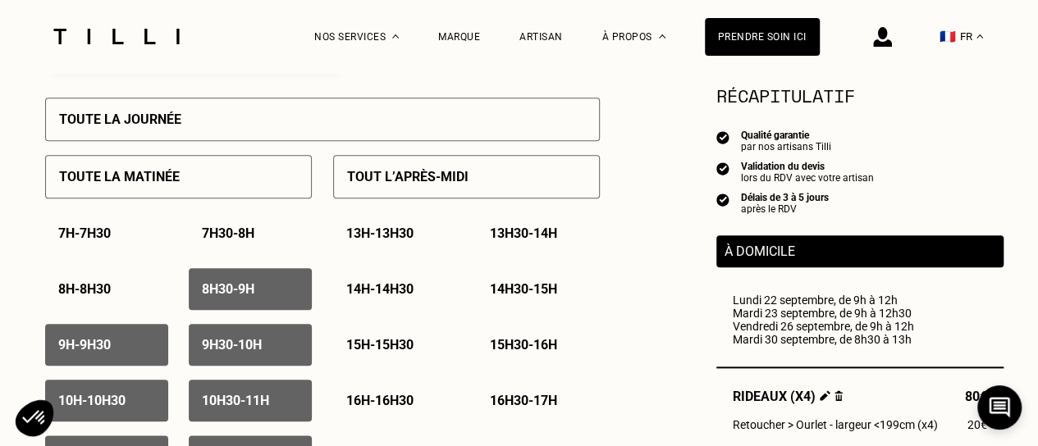
click at [216, 283] on div "8h30 - 9h" at bounding box center [250, 289] width 123 height 42
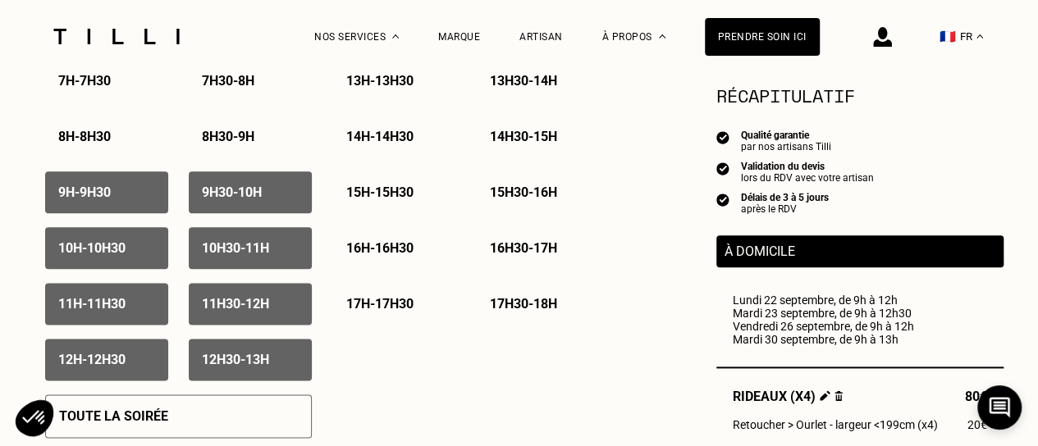
scroll to position [903, 0]
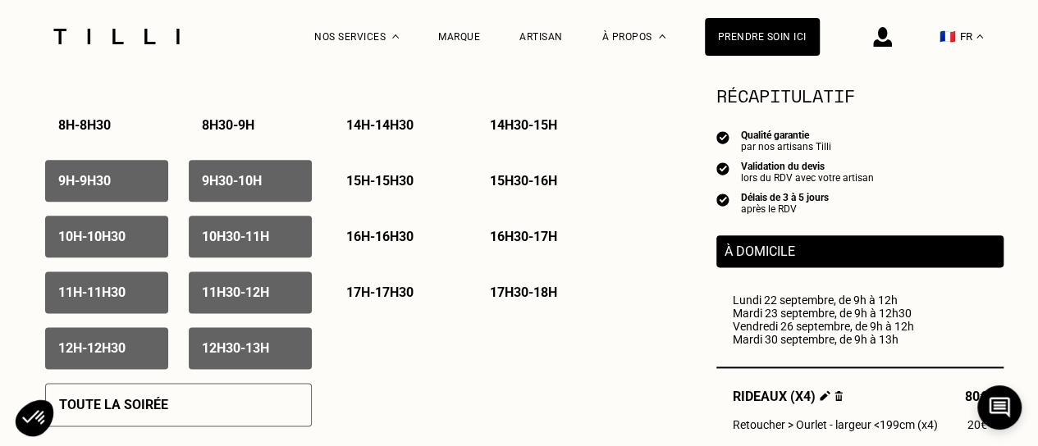
click at [126, 350] on p "12h - 12h30" at bounding box center [91, 349] width 67 height 16
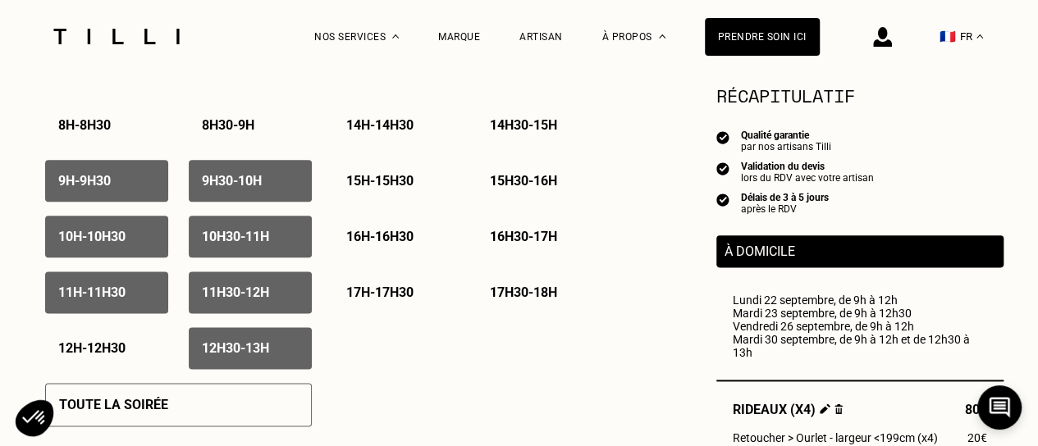
click at [222, 345] on p "12h30 - 13h" at bounding box center [235, 349] width 67 height 16
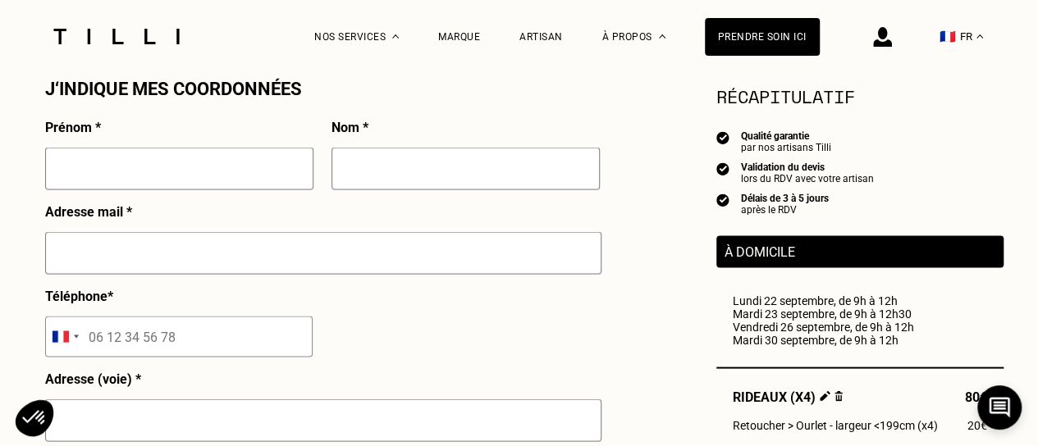
scroll to position [1477, 0]
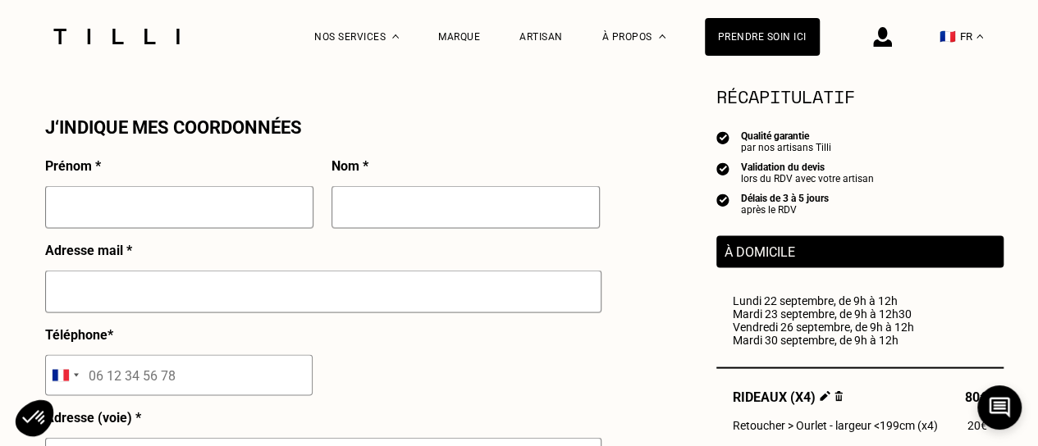
click at [222, 219] on input "text" at bounding box center [179, 206] width 268 height 43
type input "[PERSON_NAME]"
type input "Manet"
type input "[EMAIL_ADDRESS][DOMAIN_NAME]"
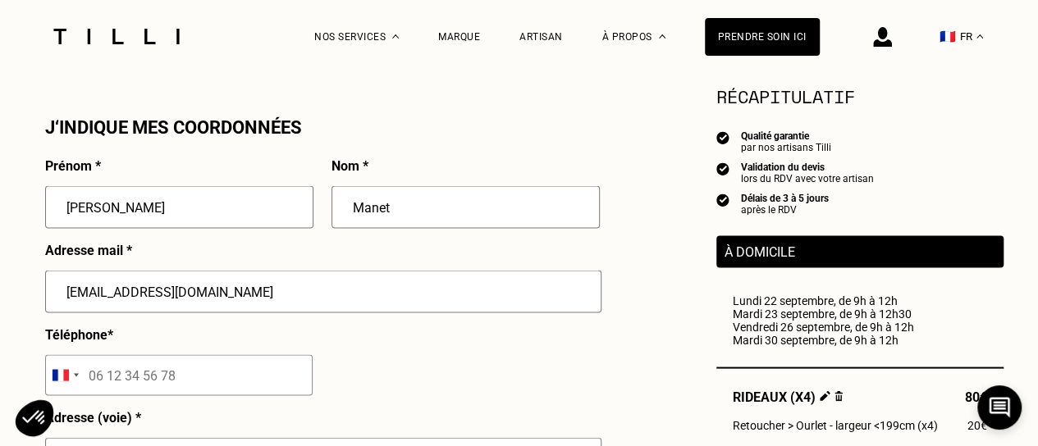
type input "06 09 94 24 66"
type input "[STREET_ADDRESS]"
type input "[GEOGRAPHIC_DATA]"
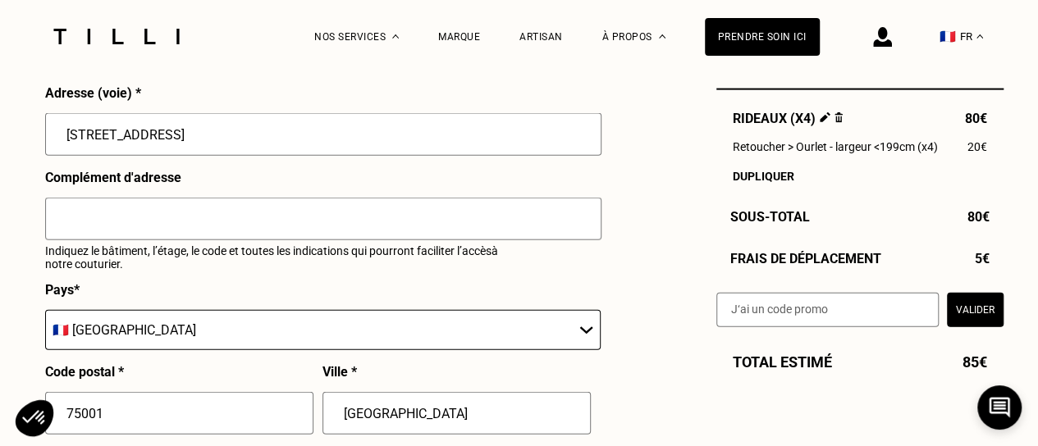
scroll to position [1805, 0]
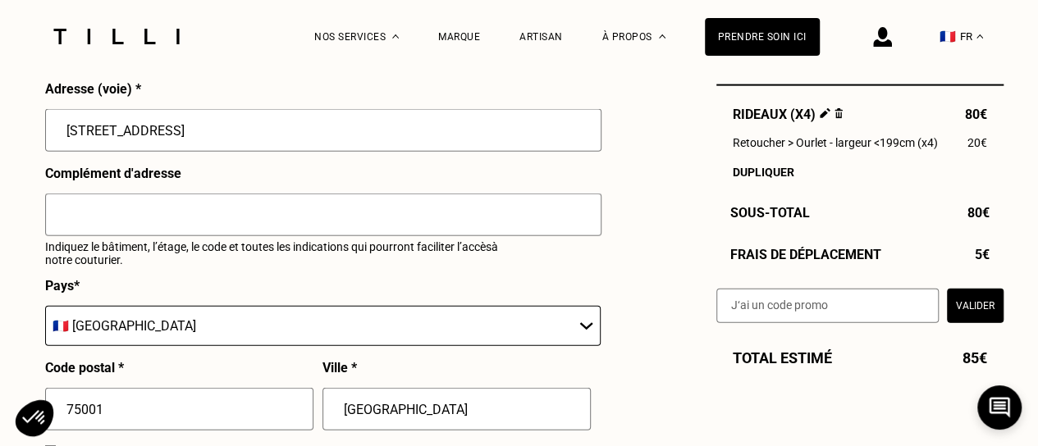
click at [270, 212] on input "text" at bounding box center [323, 215] width 556 height 43
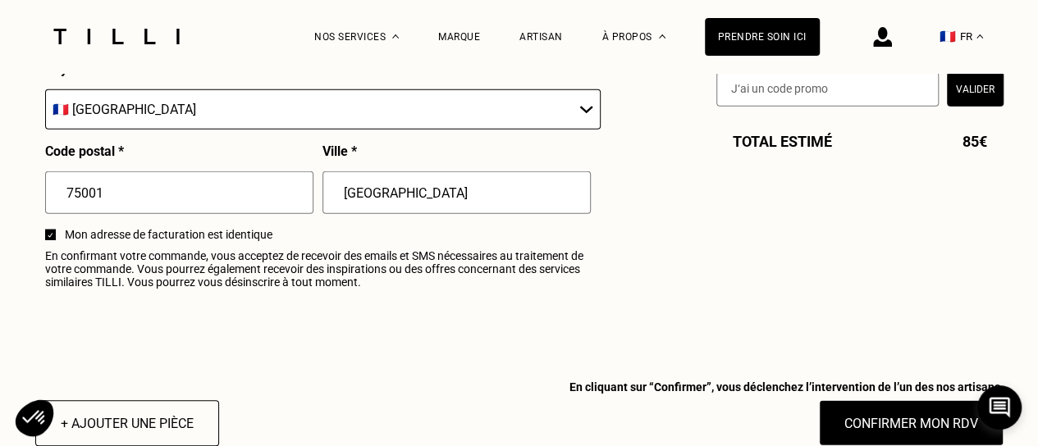
scroll to position [2051, 0]
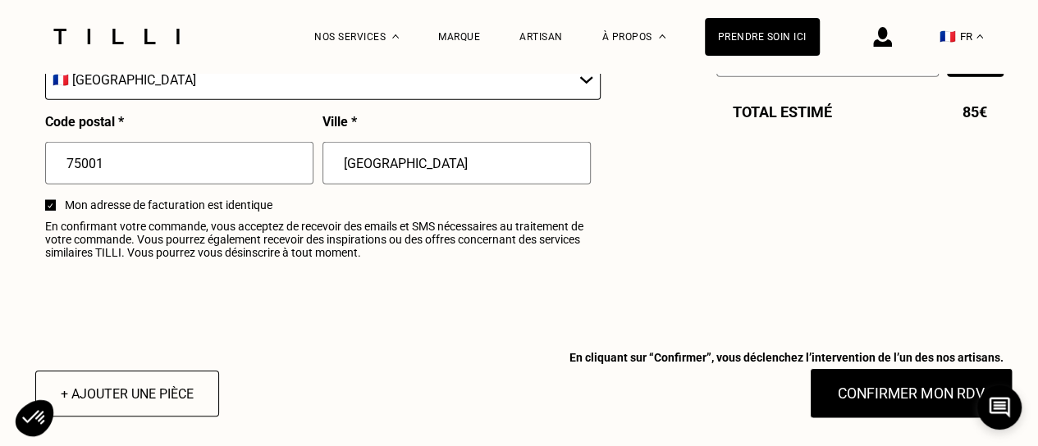
type input "Code 6821 Interphone Manet 4e"
click at [845, 405] on button "Confirmer mon RDV" at bounding box center [910, 393] width 203 height 51
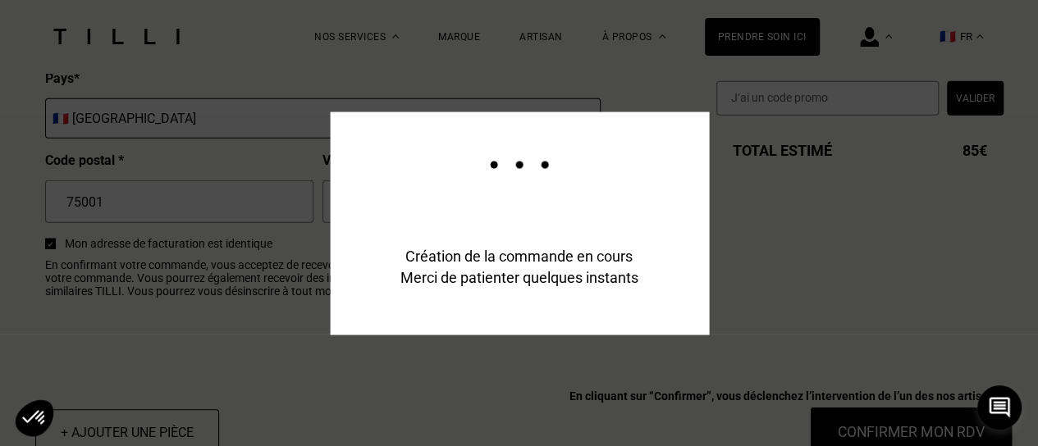
scroll to position [2091, 0]
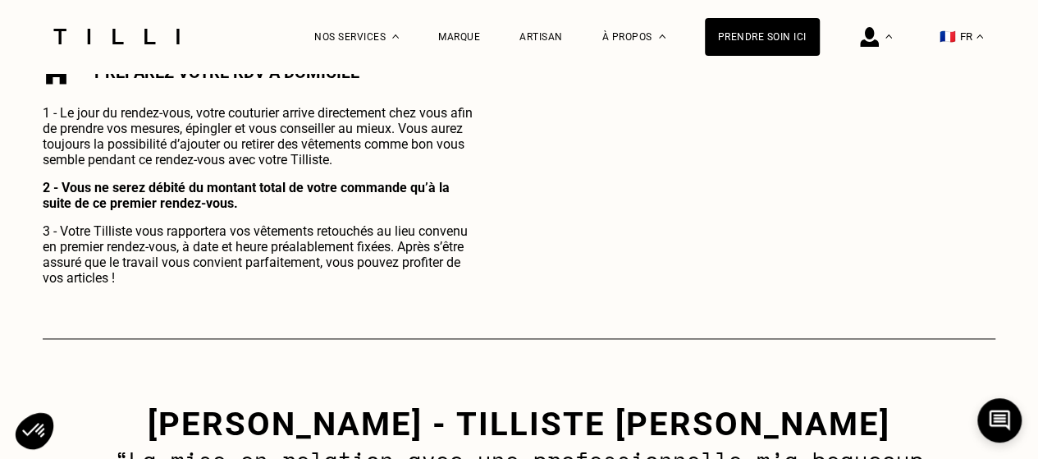
scroll to position [574, 0]
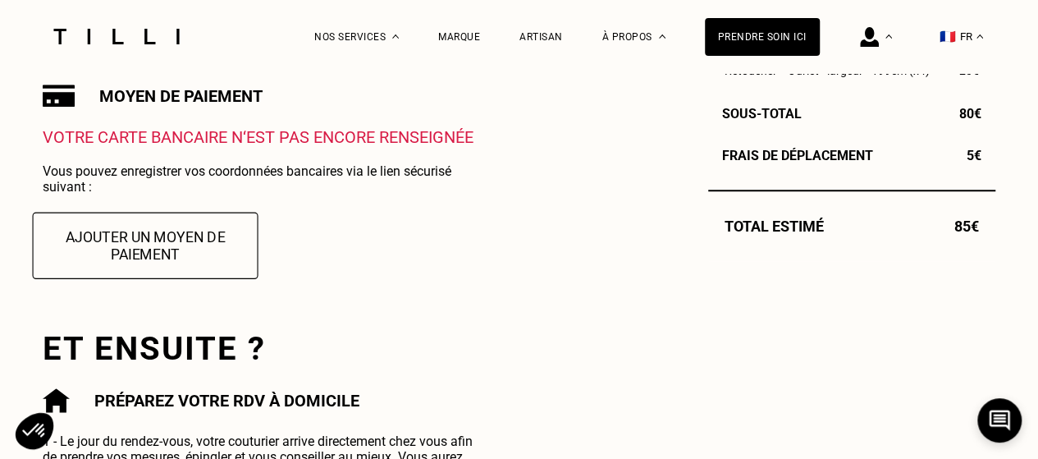
click at [196, 252] on button "Ajouter un moyen de paiement" at bounding box center [146, 245] width 226 height 66
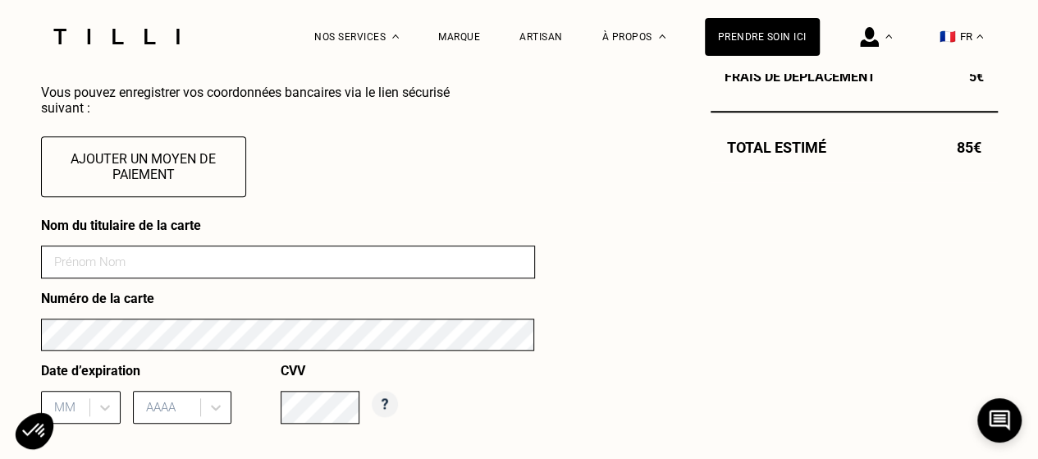
scroll to position [656, 0]
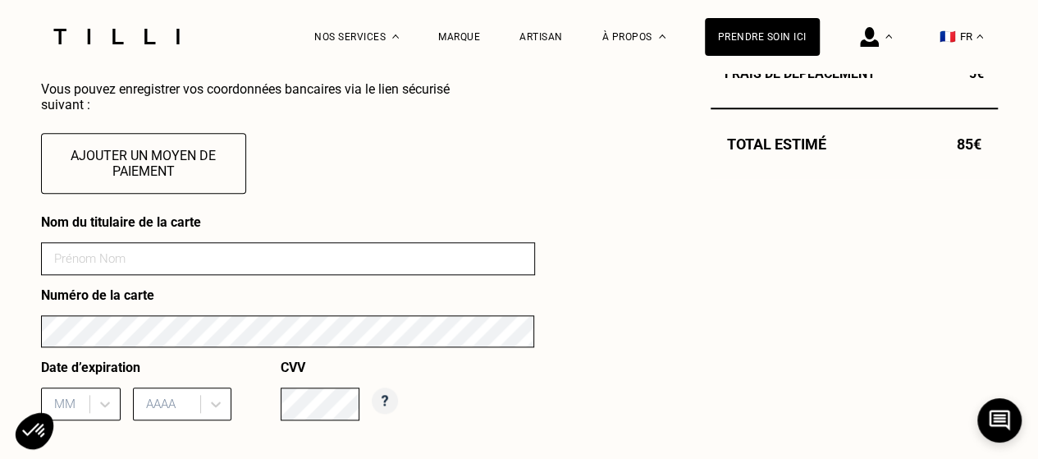
click at [193, 265] on input at bounding box center [288, 258] width 494 height 33
type input "[PERSON_NAME]"
type input "11"
type input "2027"
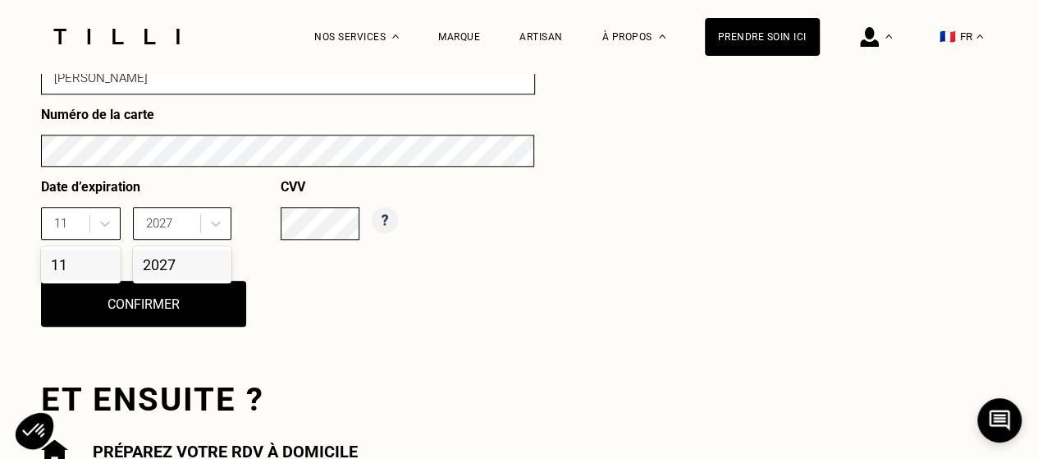
scroll to position [839, 0]
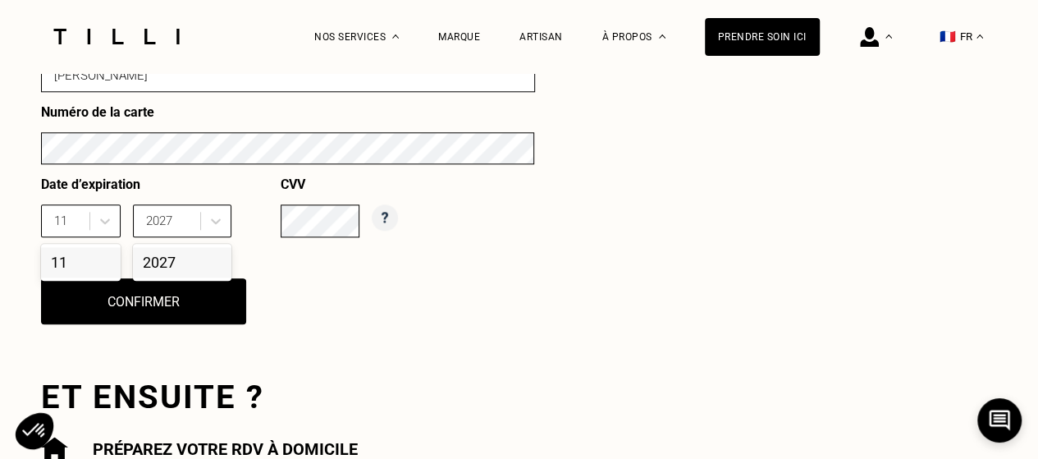
click at [544, 258] on div "Commande enregistrée Votre demande de rendez-vous a bien été prise en compte. N…" at bounding box center [519, 110] width 957 height 1104
drag, startPoint x: 82, startPoint y: 275, endPoint x: 102, endPoint y: 272, distance: 20.0
click at [85, 274] on div "11" at bounding box center [81, 262] width 80 height 30
click at [172, 267] on div "2027" at bounding box center [182, 262] width 98 height 30
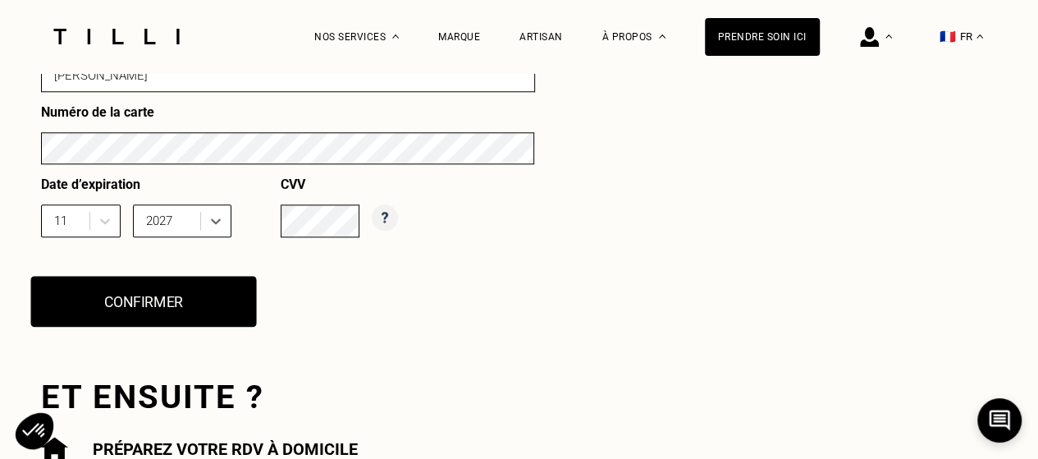
click at [159, 303] on button "Confirmer" at bounding box center [143, 301] width 226 height 51
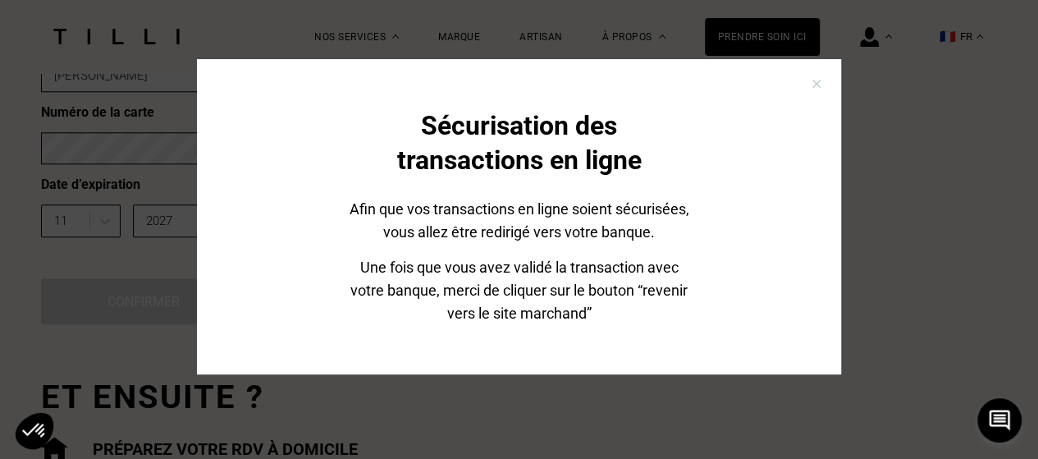
scroll to position [82, 0]
